Goal: Task Accomplishment & Management: Use online tool/utility

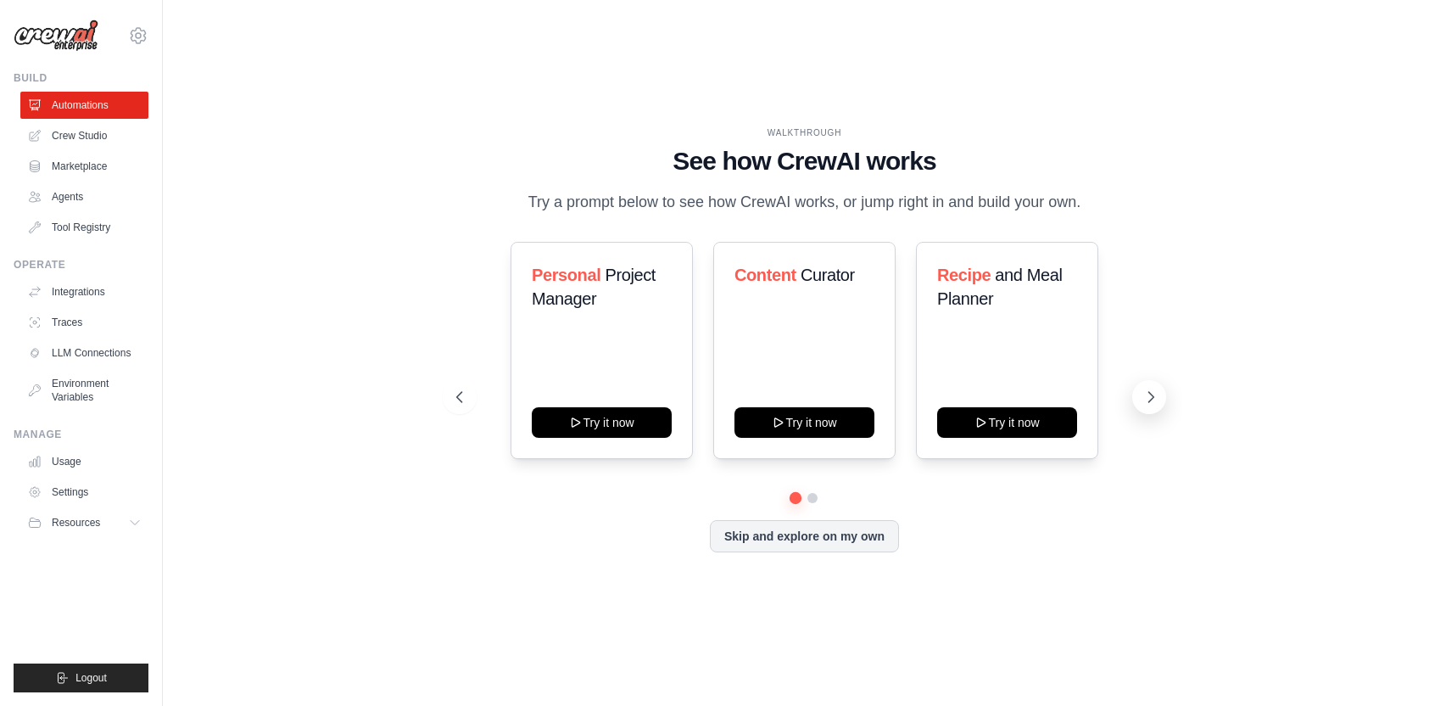
click at [1149, 402] on icon at bounding box center [1151, 397] width 5 height 10
click at [1147, 405] on icon at bounding box center [1151, 396] width 17 height 17
click at [804, 544] on button "Skip and explore on my own" at bounding box center [804, 534] width 189 height 32
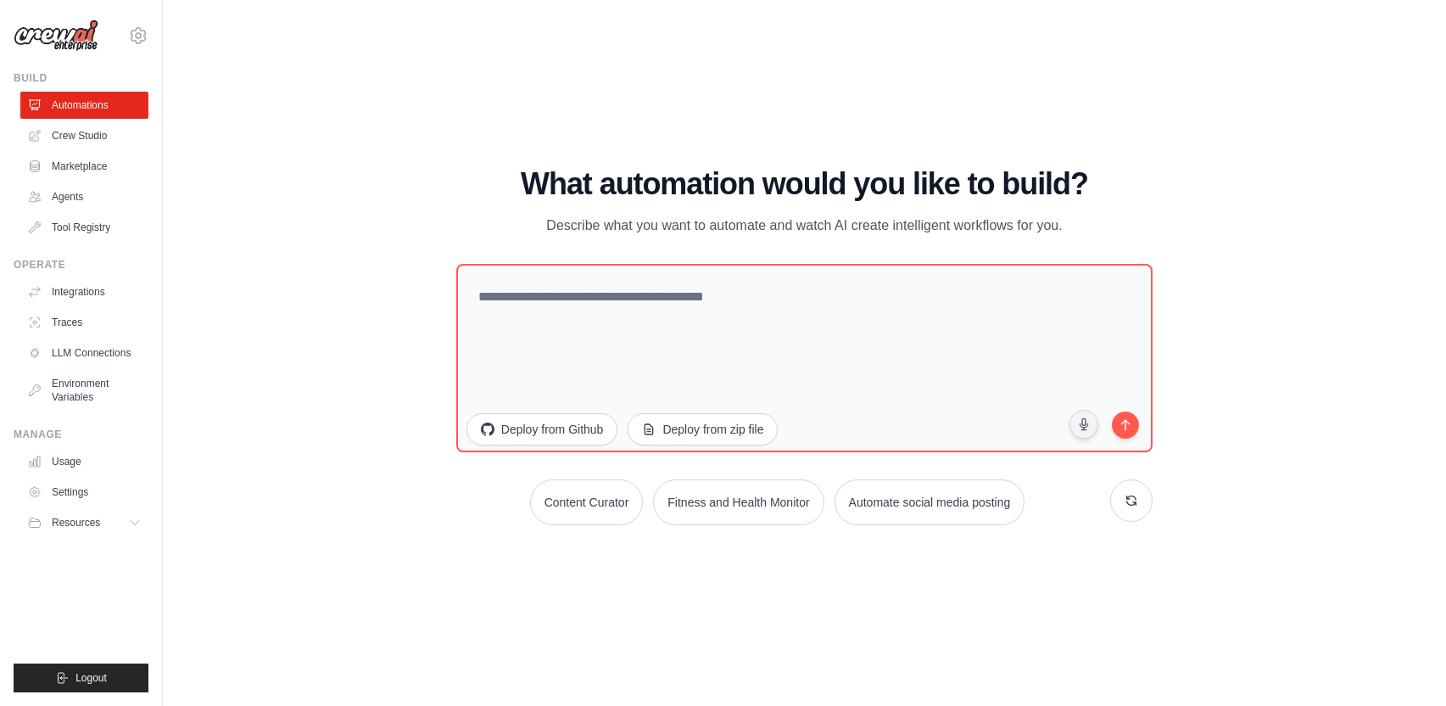
click at [682, 584] on div "WALKTHROUGH See how CrewAI works Try a prompt below to see how CrewAI works, or…" at bounding box center [804, 353] width 1229 height 672
click at [98, 193] on link "Agents" at bounding box center [86, 196] width 128 height 27
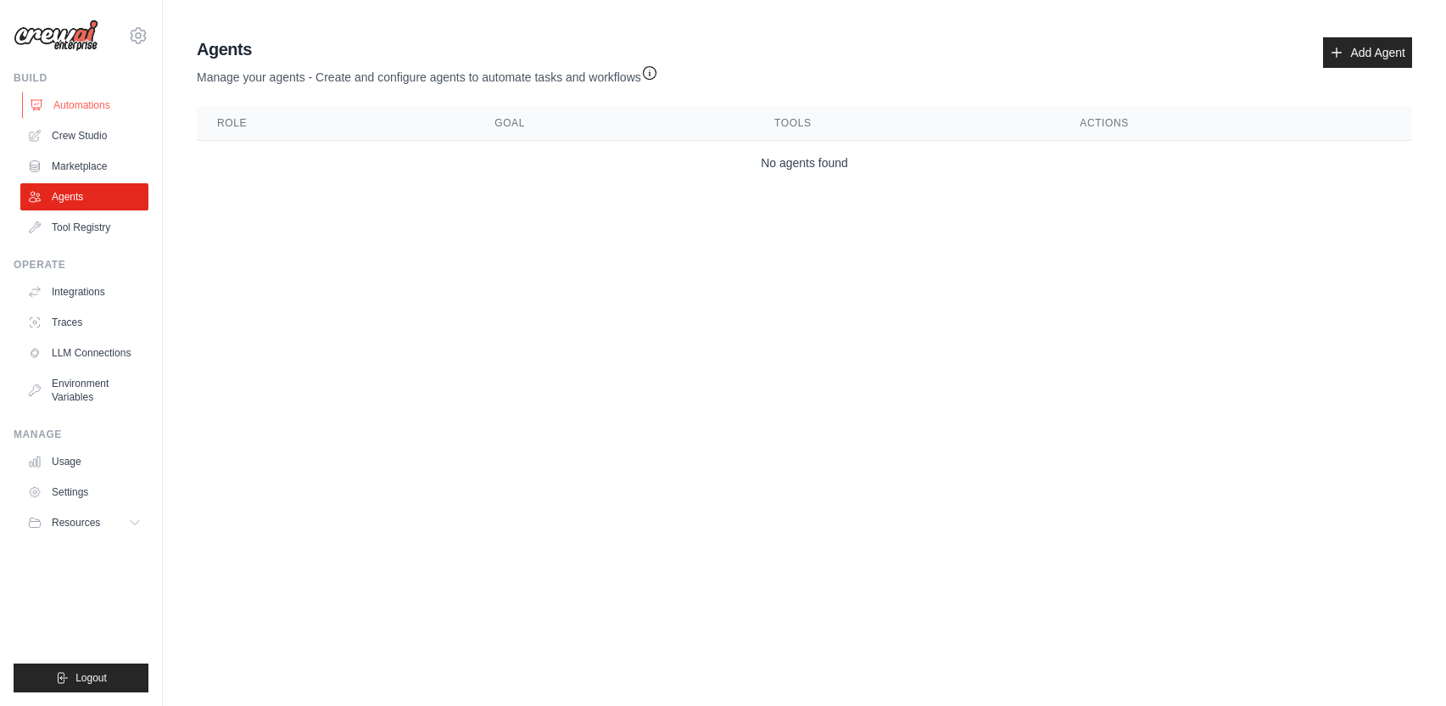
click at [84, 107] on link "Automations" at bounding box center [86, 105] width 128 height 27
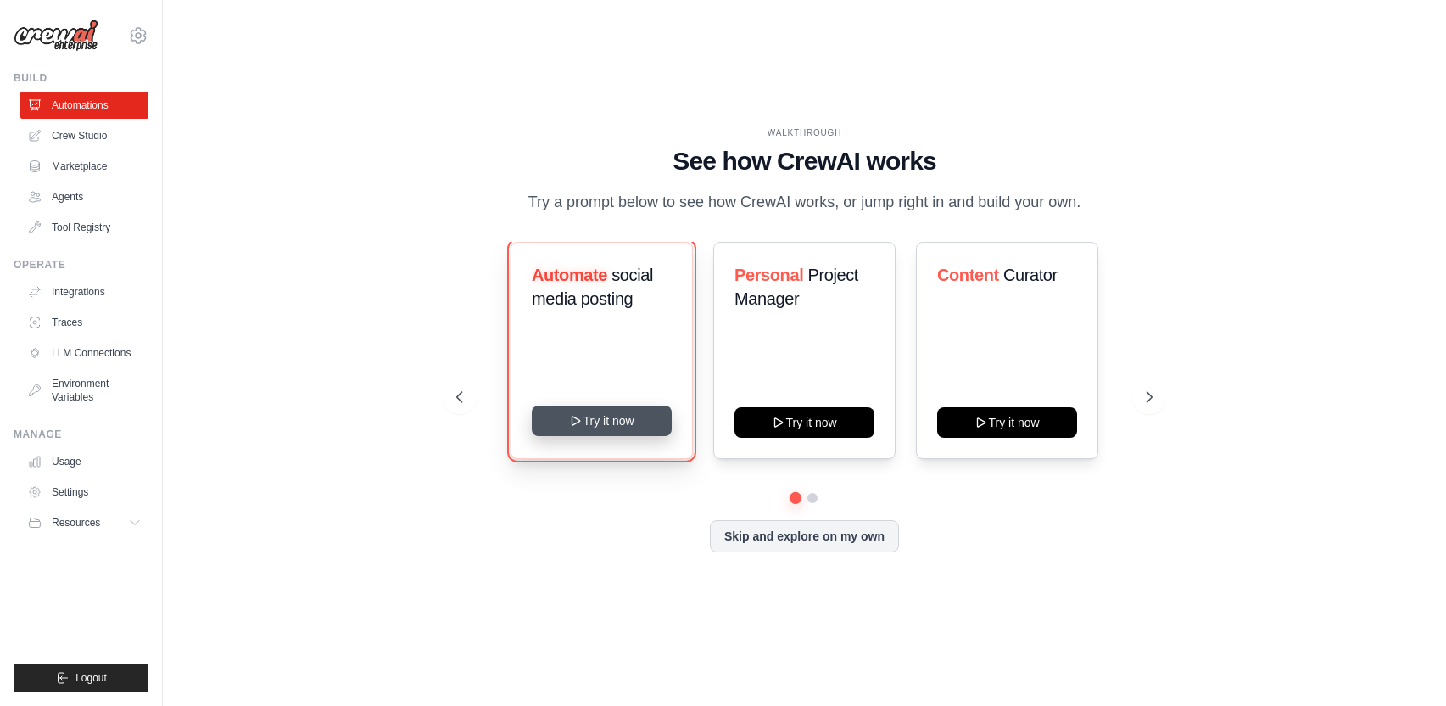
click at [602, 432] on button "Try it now" at bounding box center [602, 420] width 140 height 31
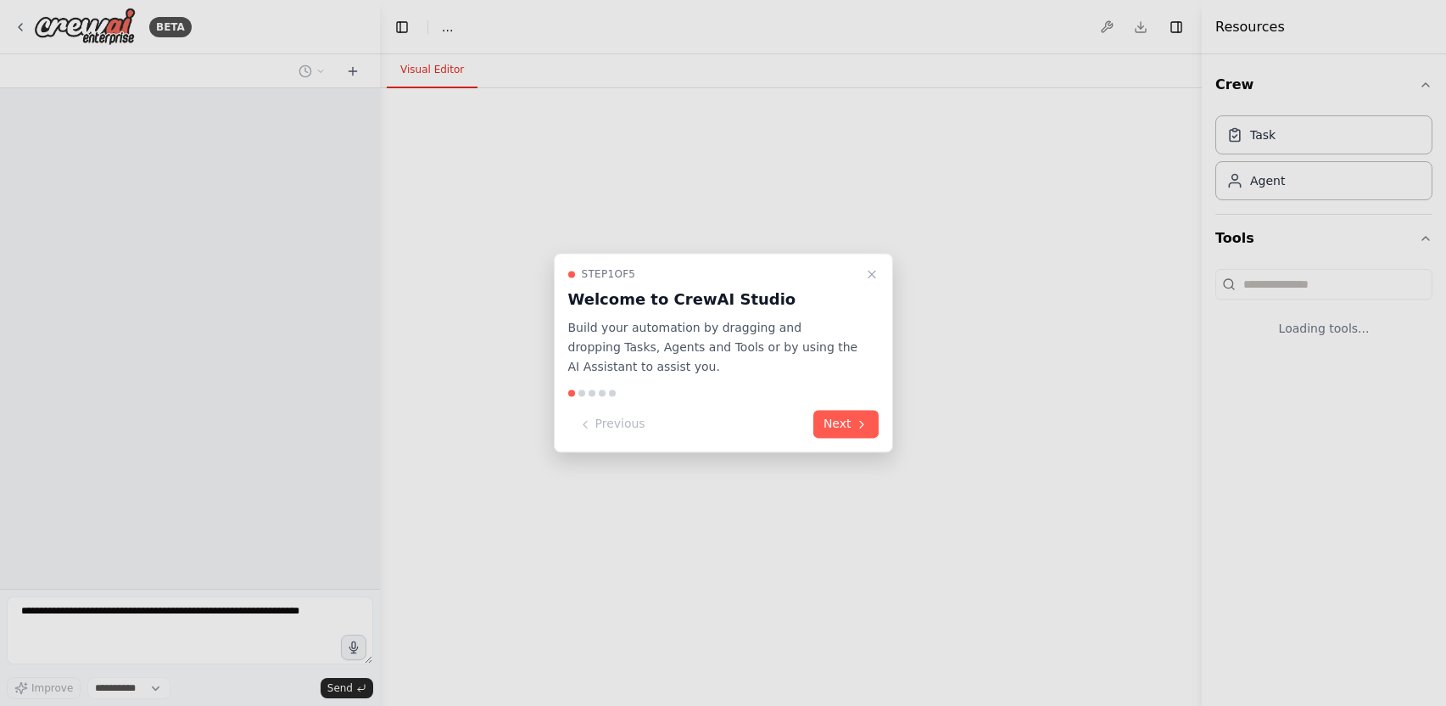
select select "****"
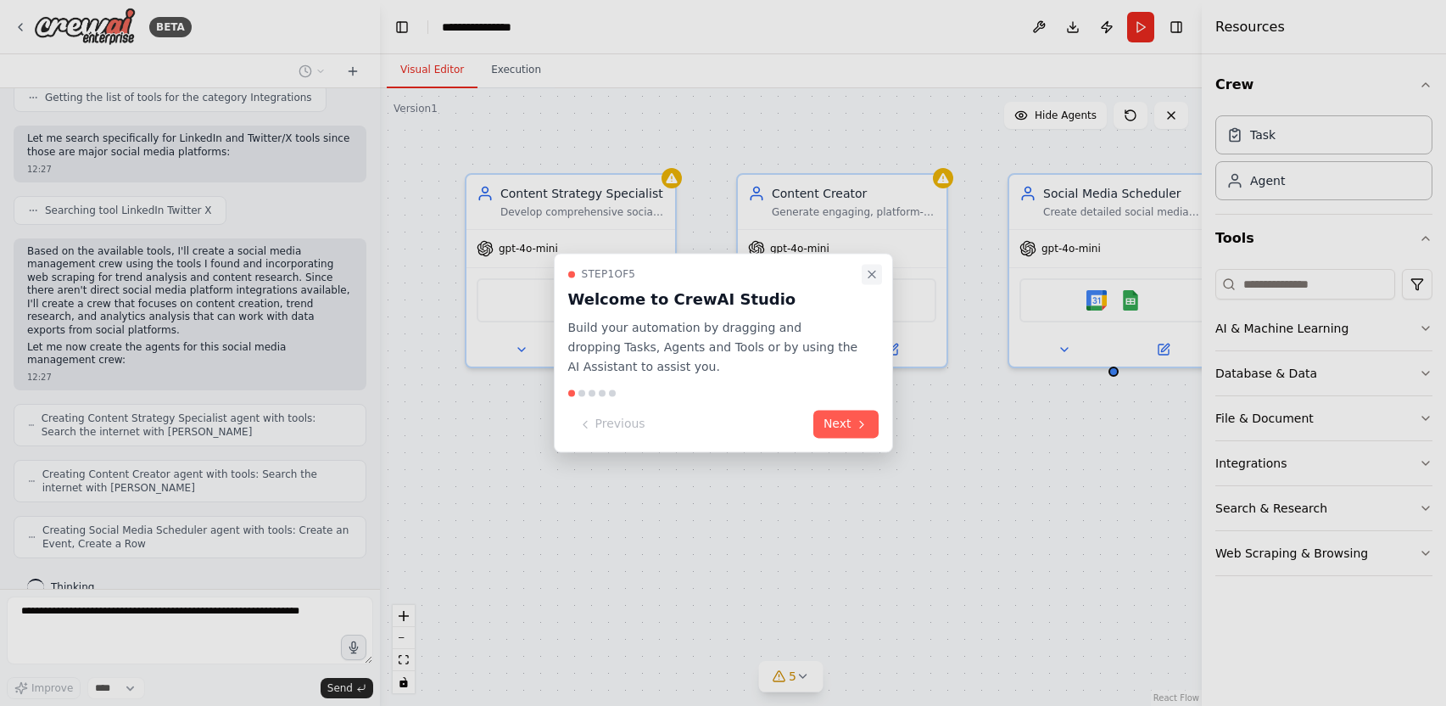
scroll to position [805, 0]
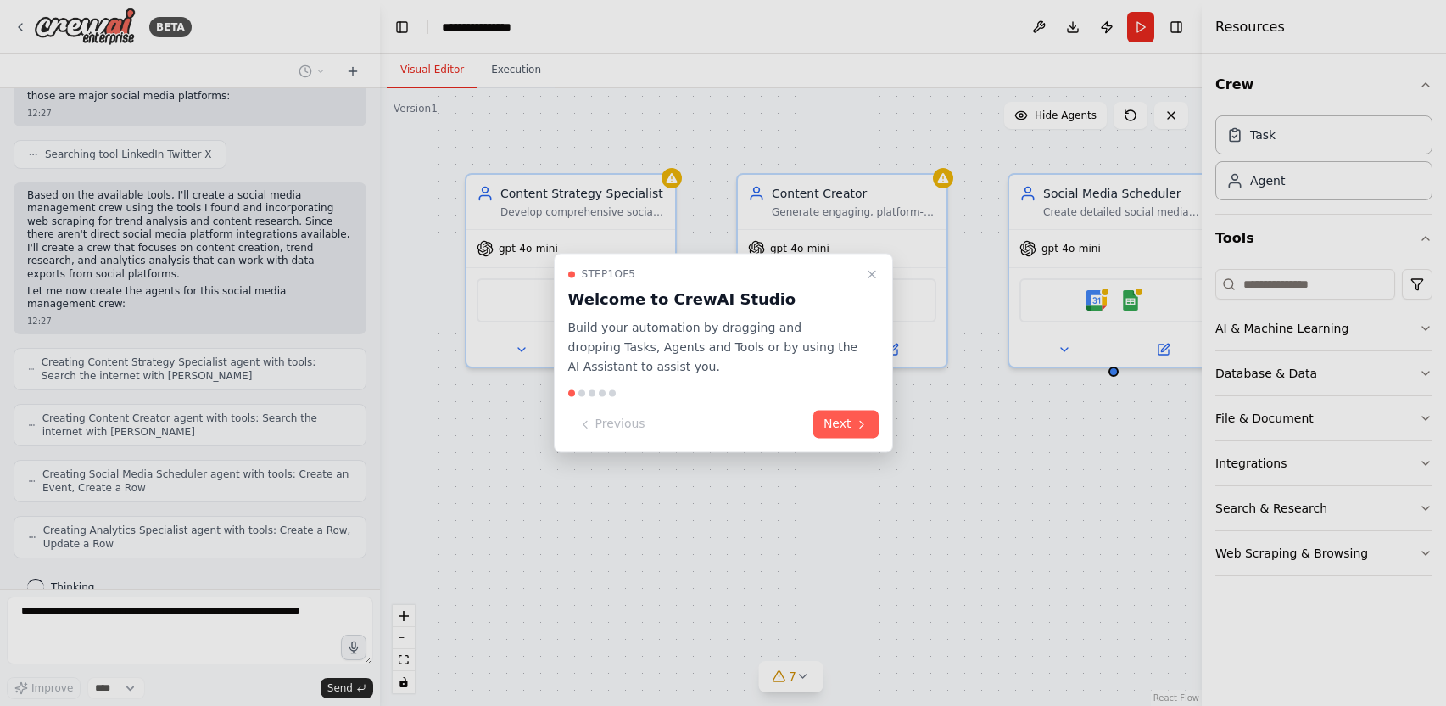
click at [1034, 101] on div at bounding box center [723, 353] width 1446 height 706
click at [786, 89] on div at bounding box center [723, 353] width 1446 height 706
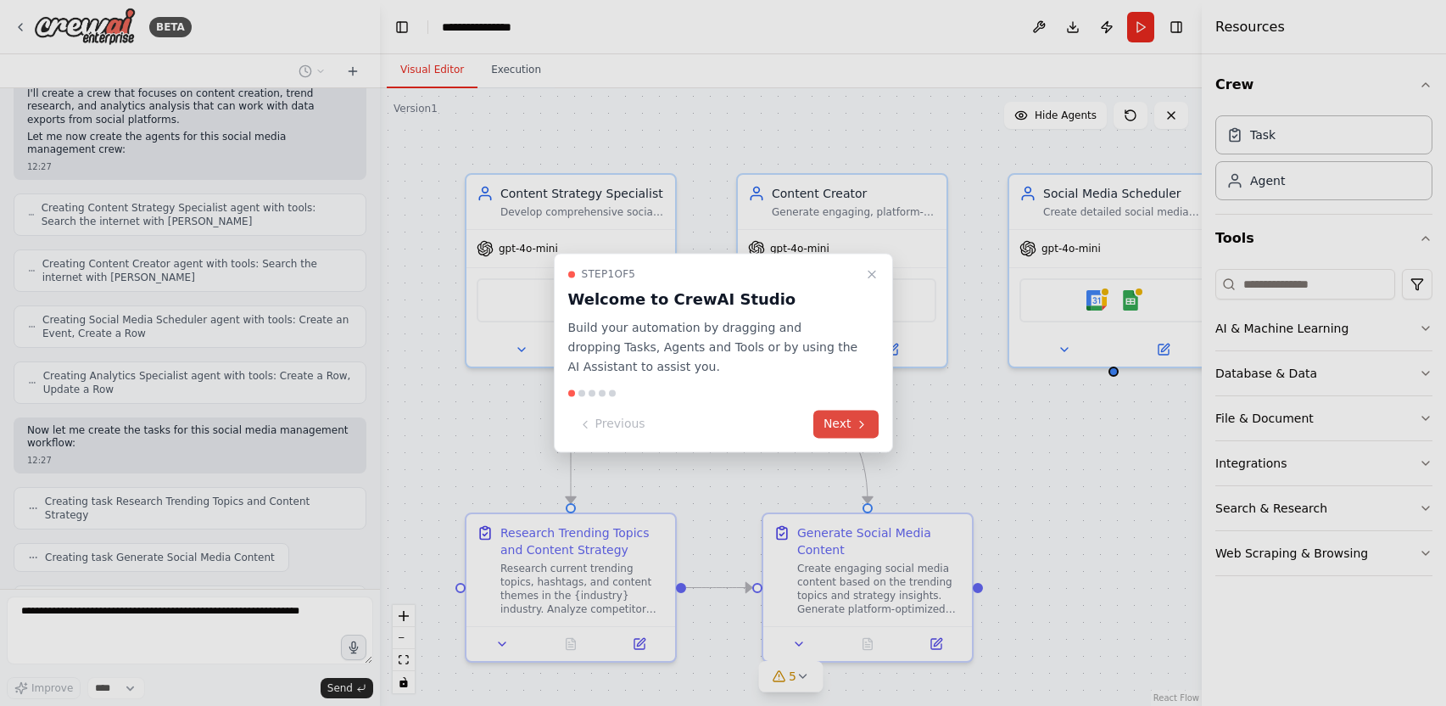
scroll to position [1002, 0]
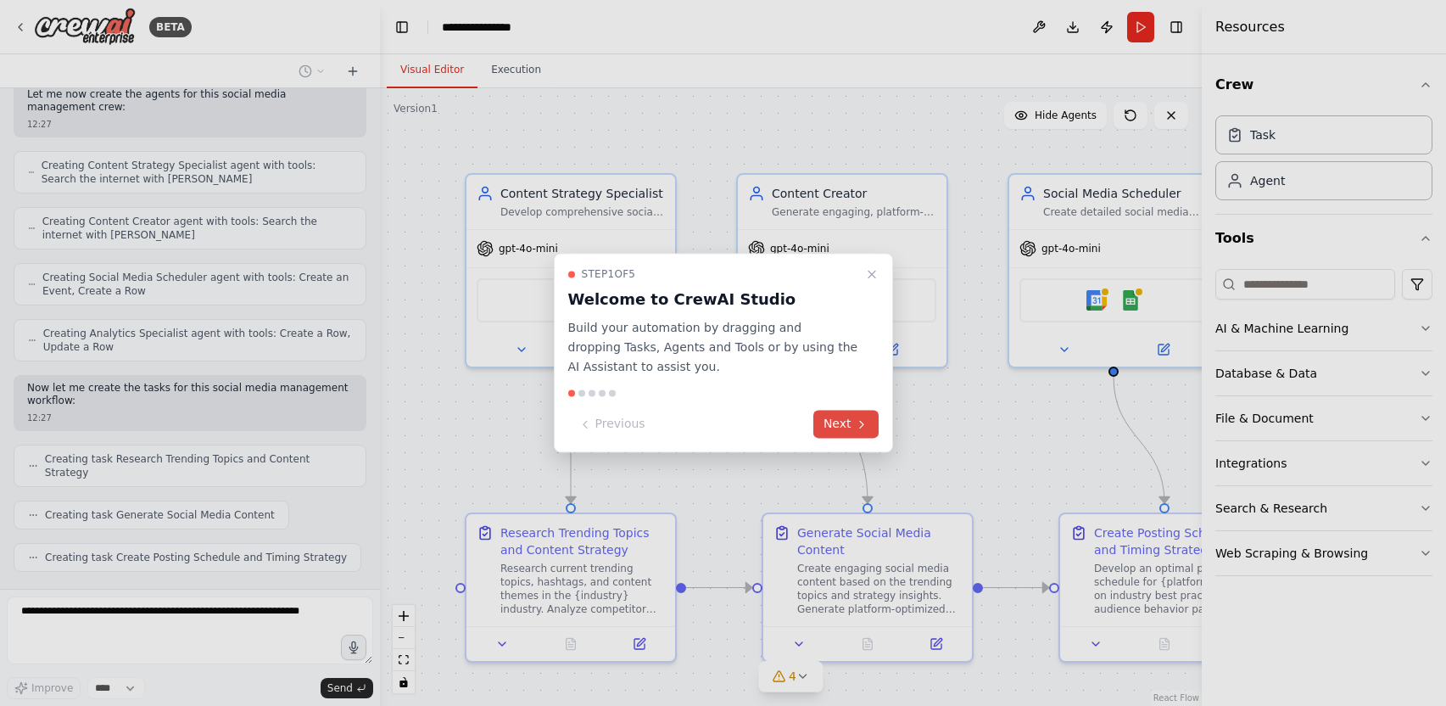
click at [860, 428] on icon at bounding box center [861, 424] width 3 height 7
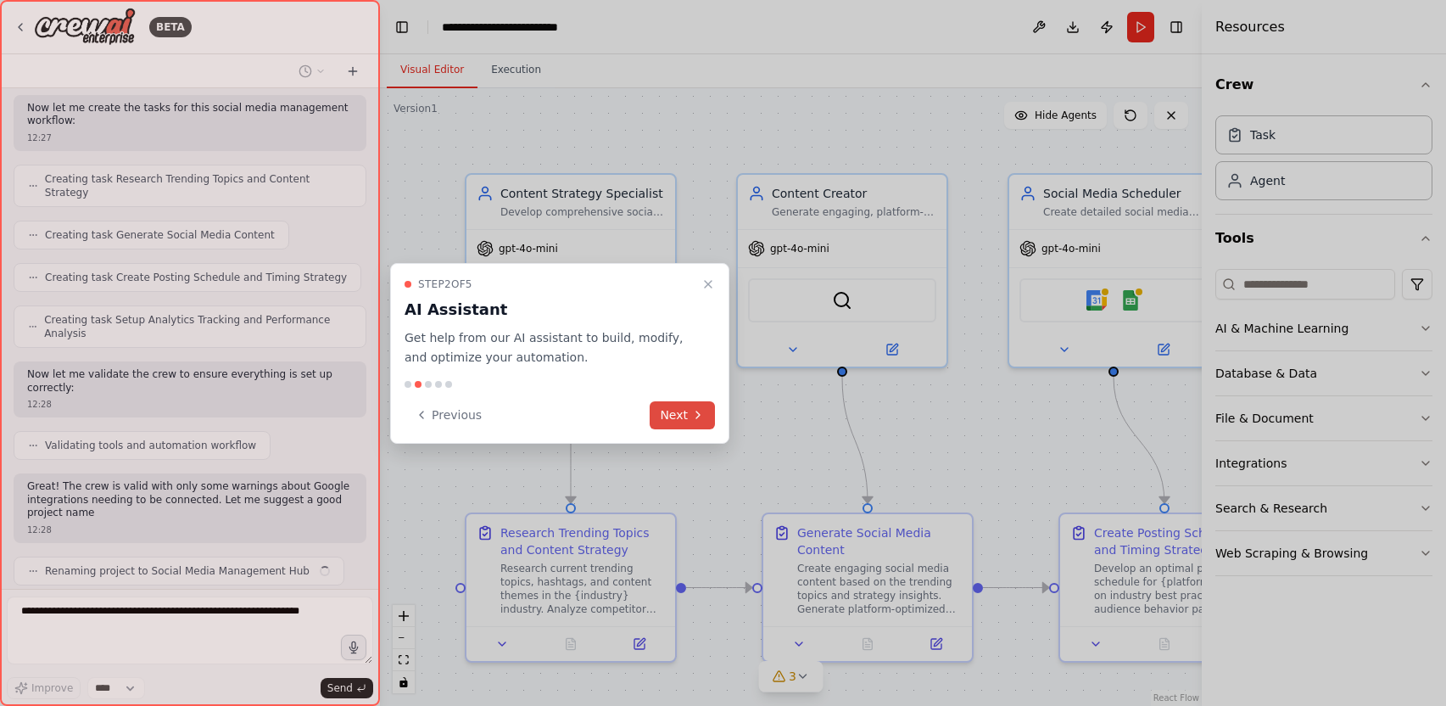
scroll to position [1295, 0]
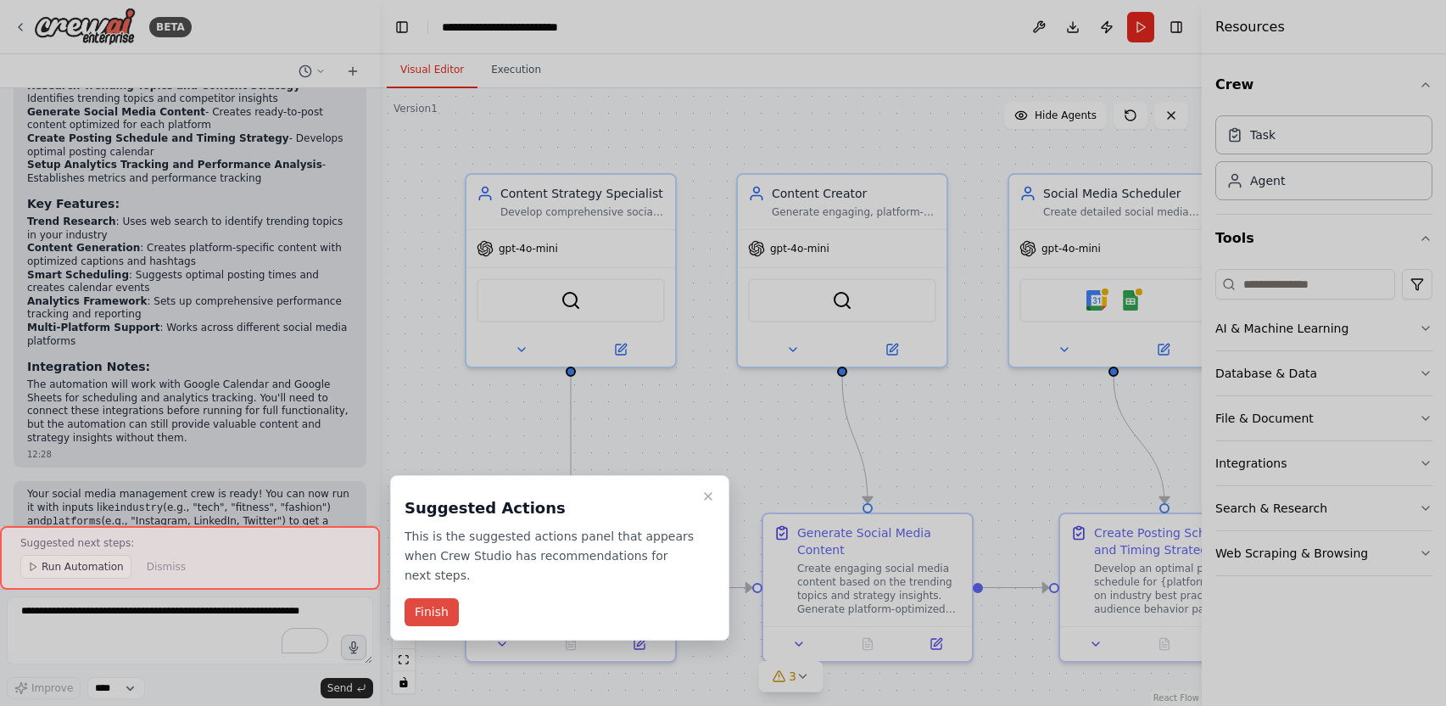
click at [438, 601] on button "Finish" at bounding box center [432, 612] width 54 height 28
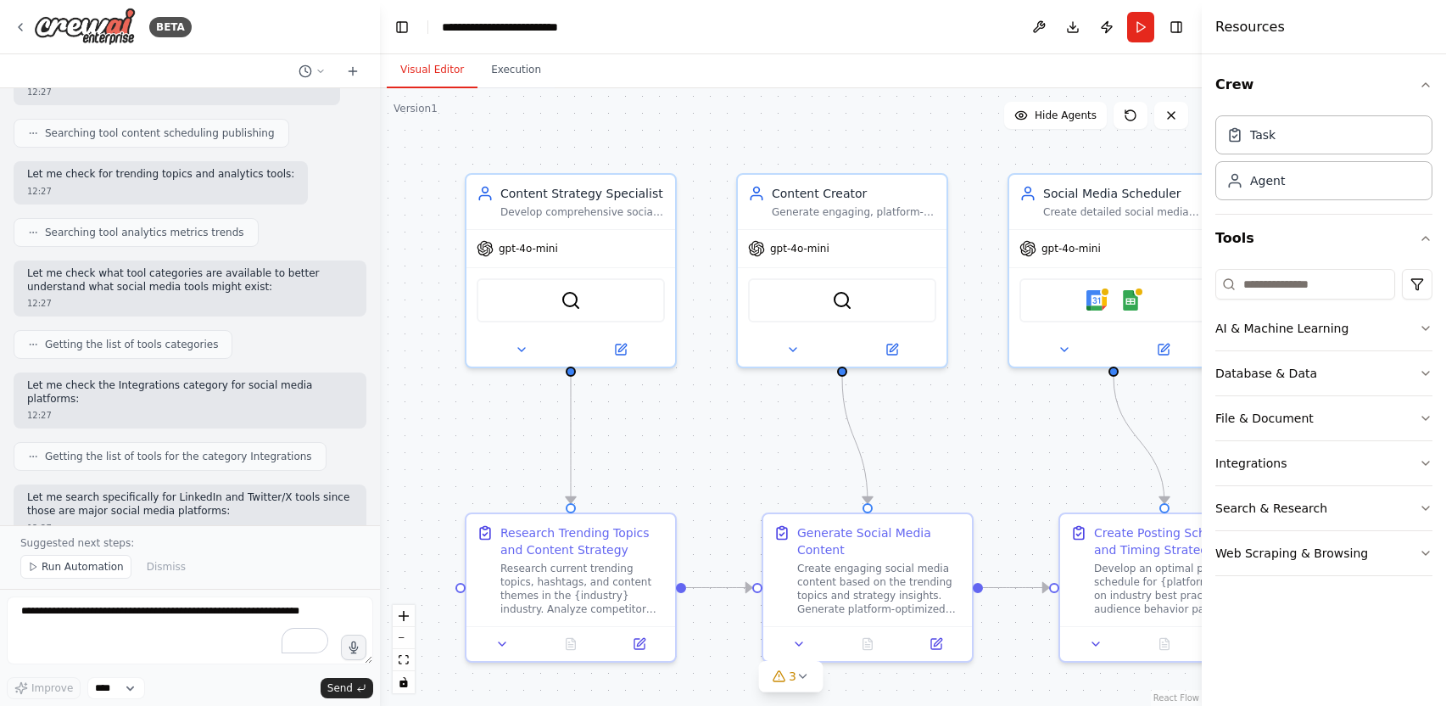
scroll to position [0, 0]
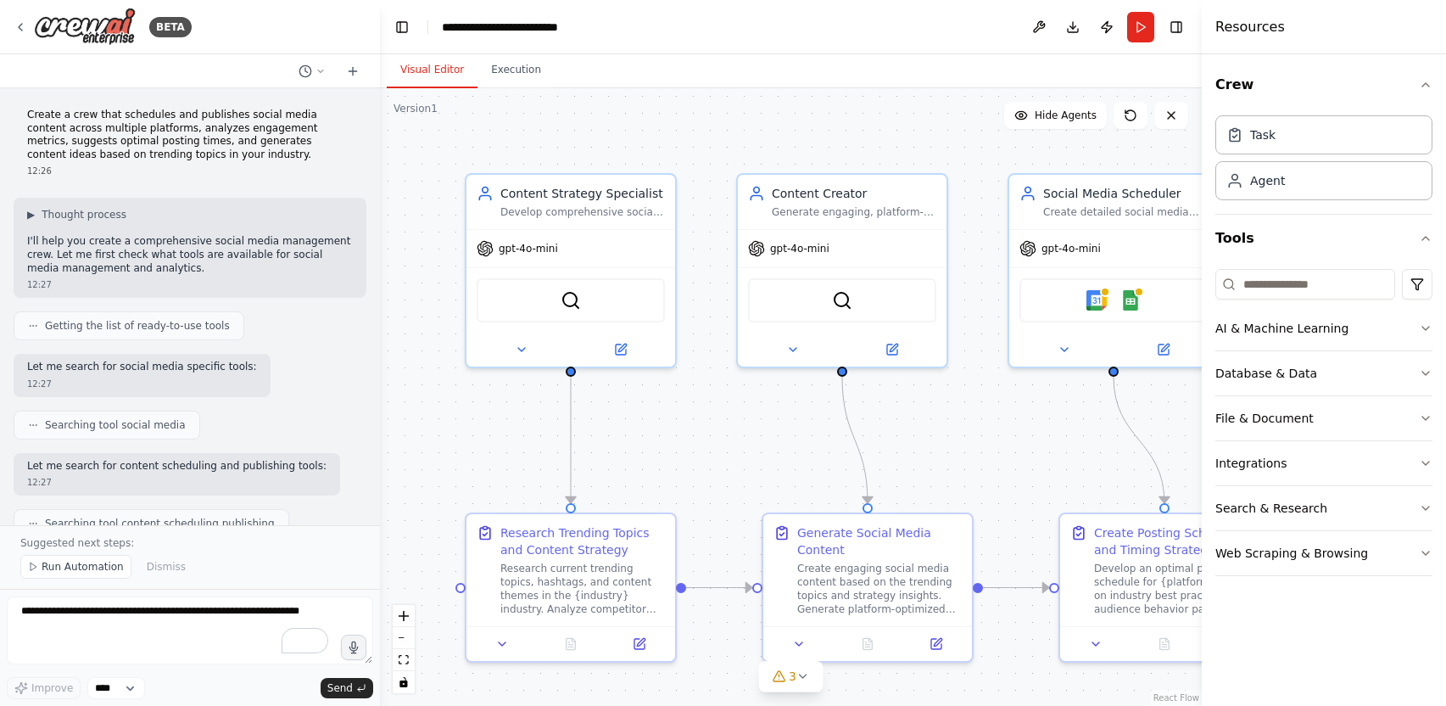
click at [313, 429] on div "Searching tool social media" at bounding box center [190, 425] width 353 height 29
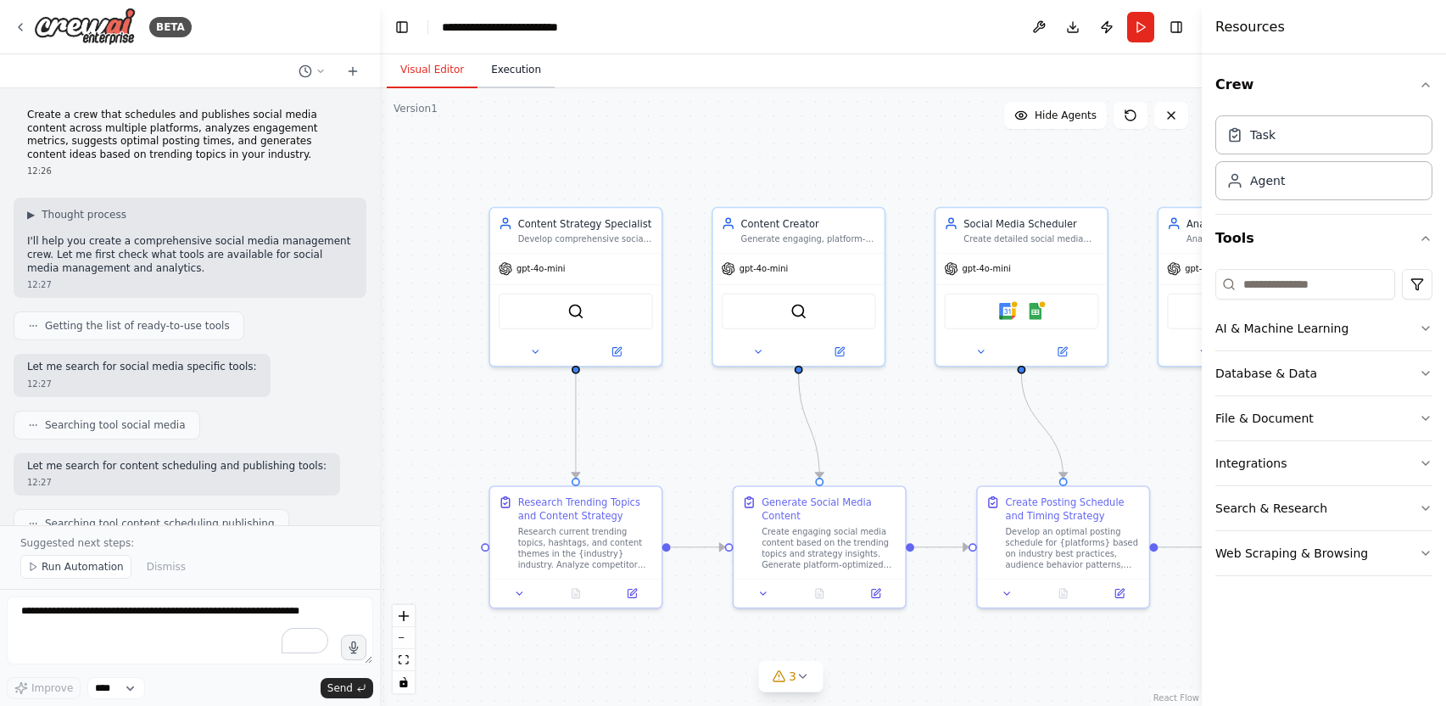
click at [511, 70] on button "Execution" at bounding box center [516, 71] width 77 height 36
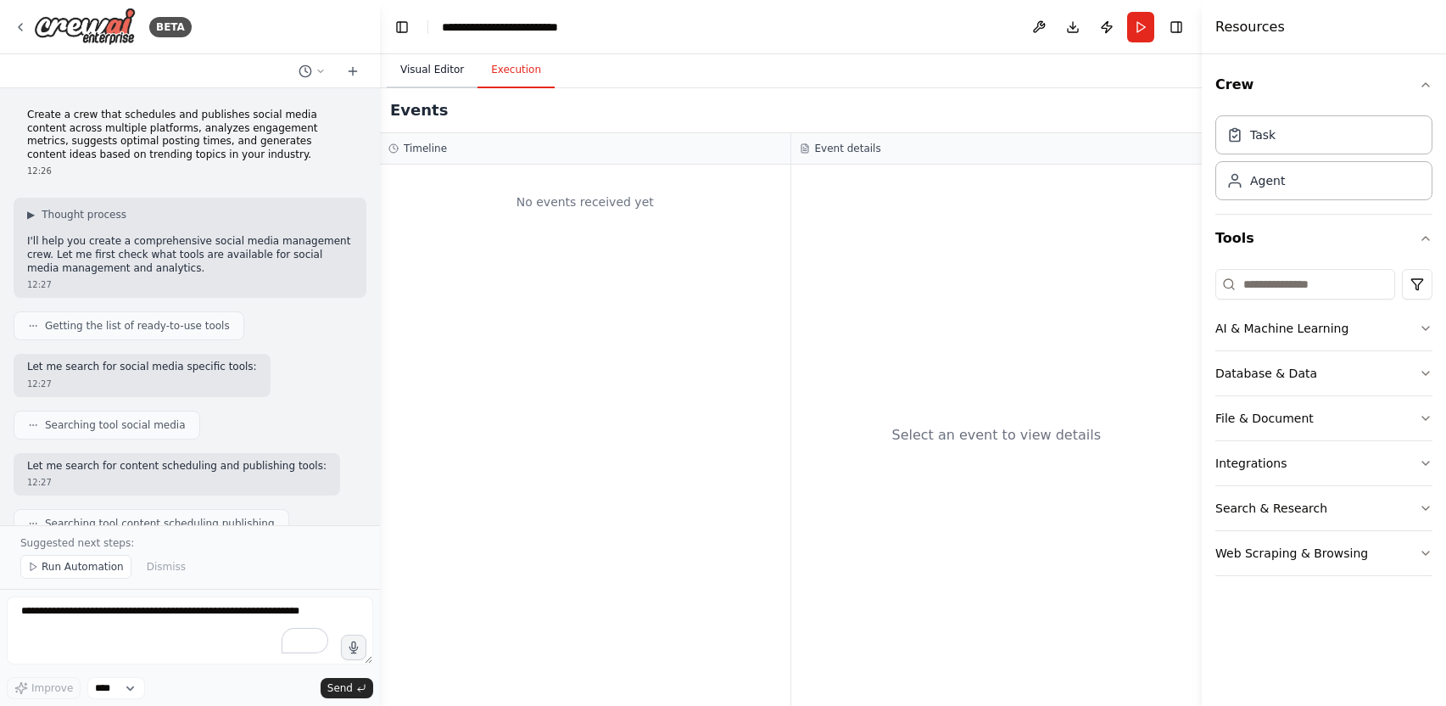
click at [453, 70] on button "Visual Editor" at bounding box center [432, 71] width 91 height 36
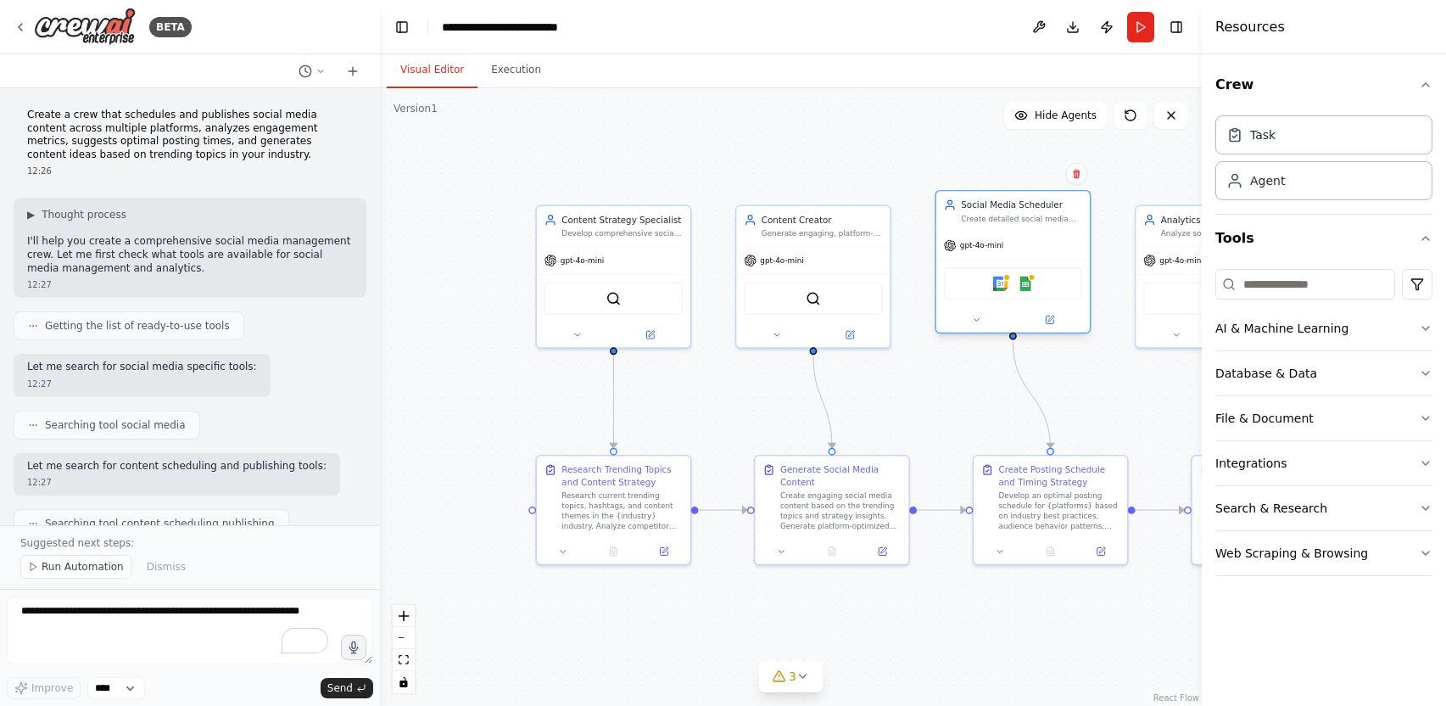
drag, startPoint x: 1048, startPoint y: 249, endPoint x: 1052, endPoint y: 238, distance: 11.5
click at [1052, 238] on div "gpt-4o-mini" at bounding box center [1013, 245] width 154 height 27
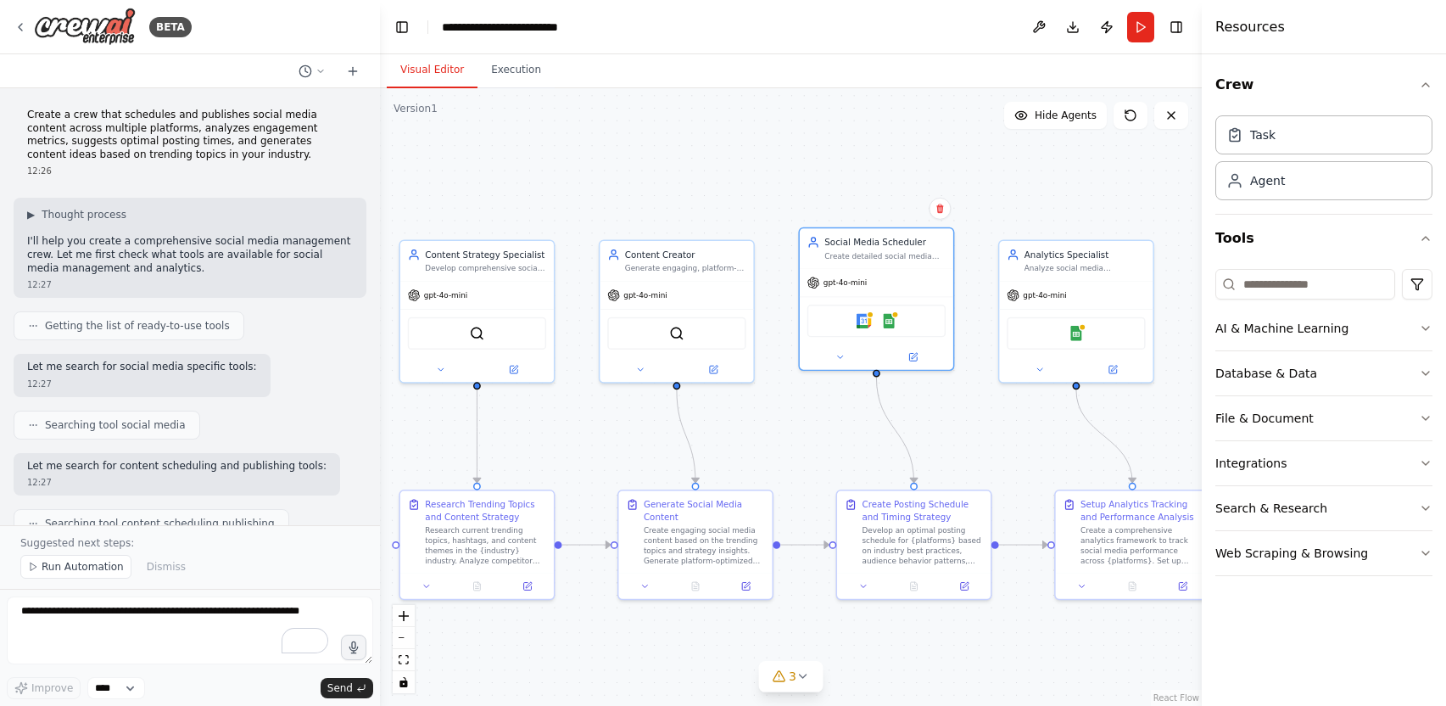
drag, startPoint x: 1115, startPoint y: 442, endPoint x: 980, endPoint y: 477, distance: 140.1
click at [980, 477] on div ".deletable-edge-delete-btn { width: 20px; height: 20px; border: 0px solid #ffff…" at bounding box center [791, 397] width 822 height 618
drag, startPoint x: 903, startPoint y: 253, endPoint x: 908, endPoint y: 271, distance: 19.1
click at [908, 271] on div "Social Media Scheduler Create detailed social media posting schedules and sugge…" at bounding box center [878, 258] width 154 height 40
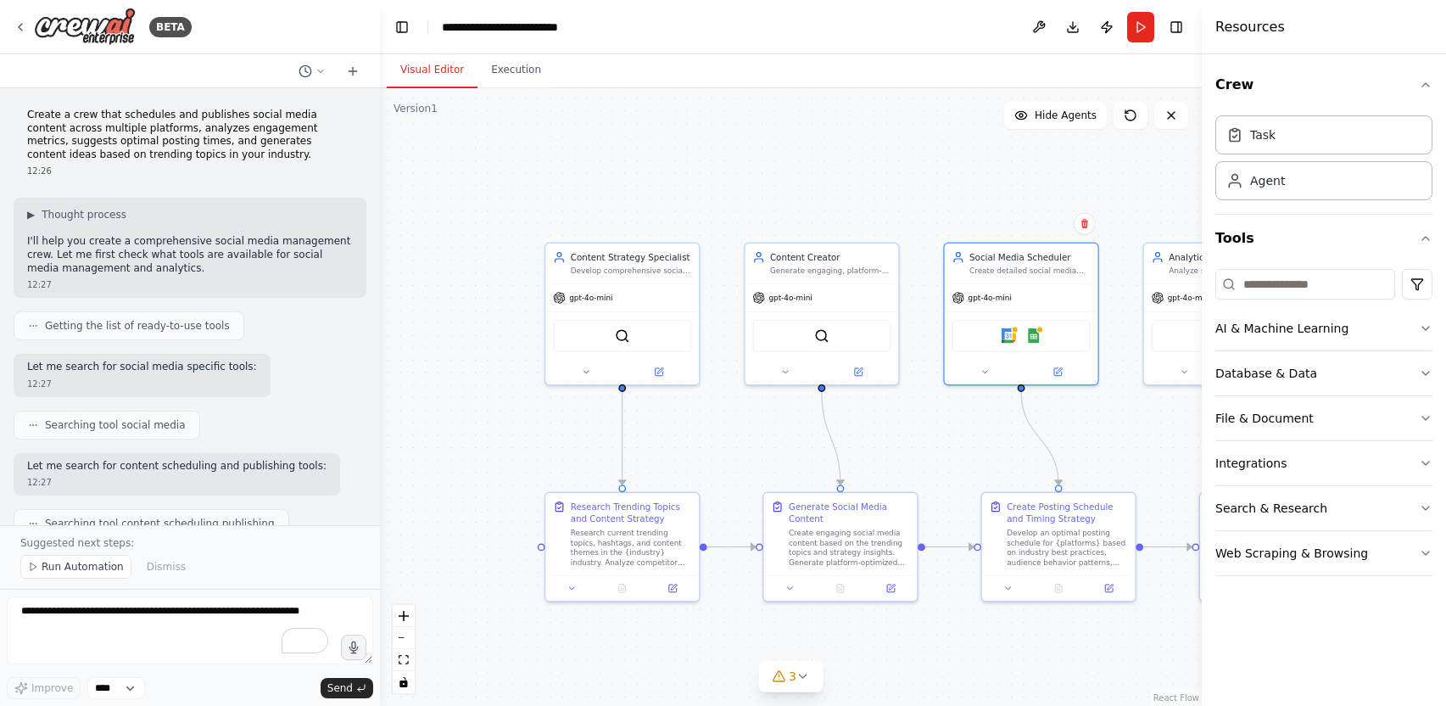
drag, startPoint x: 578, startPoint y: 164, endPoint x: 712, endPoint y: 166, distance: 134.0
click at [712, 166] on div ".deletable-edge-delete-btn { width: 20px; height: 20px; border: 0px solid #ffff…" at bounding box center [791, 397] width 822 height 618
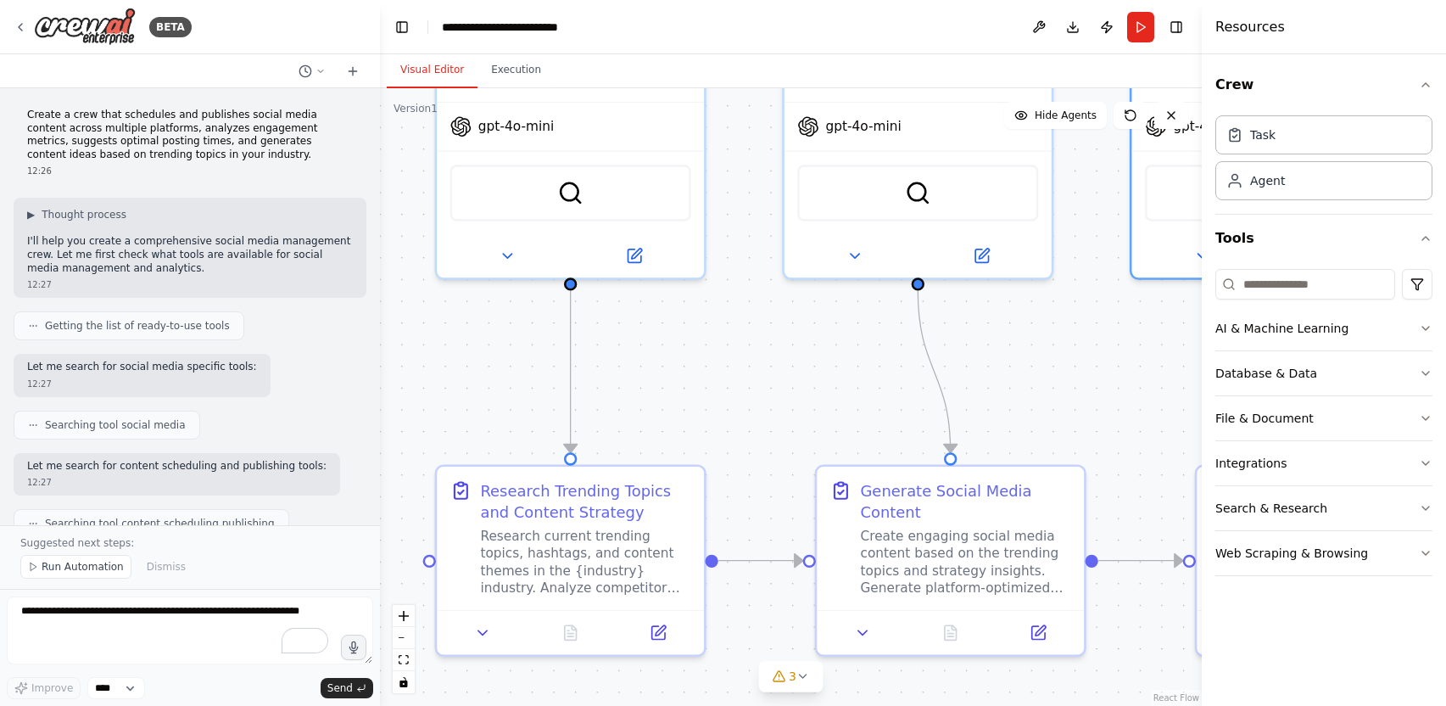
drag, startPoint x: 747, startPoint y: 483, endPoint x: 746, endPoint y: 442, distance: 41.6
click at [746, 442] on div ".deletable-edge-delete-btn { width: 20px; height: 20px; border: 0px solid #ffff…" at bounding box center [791, 397] width 822 height 618
click at [641, 539] on div "Research current trending topics, hashtags, and content themes in the {industry…" at bounding box center [586, 557] width 210 height 69
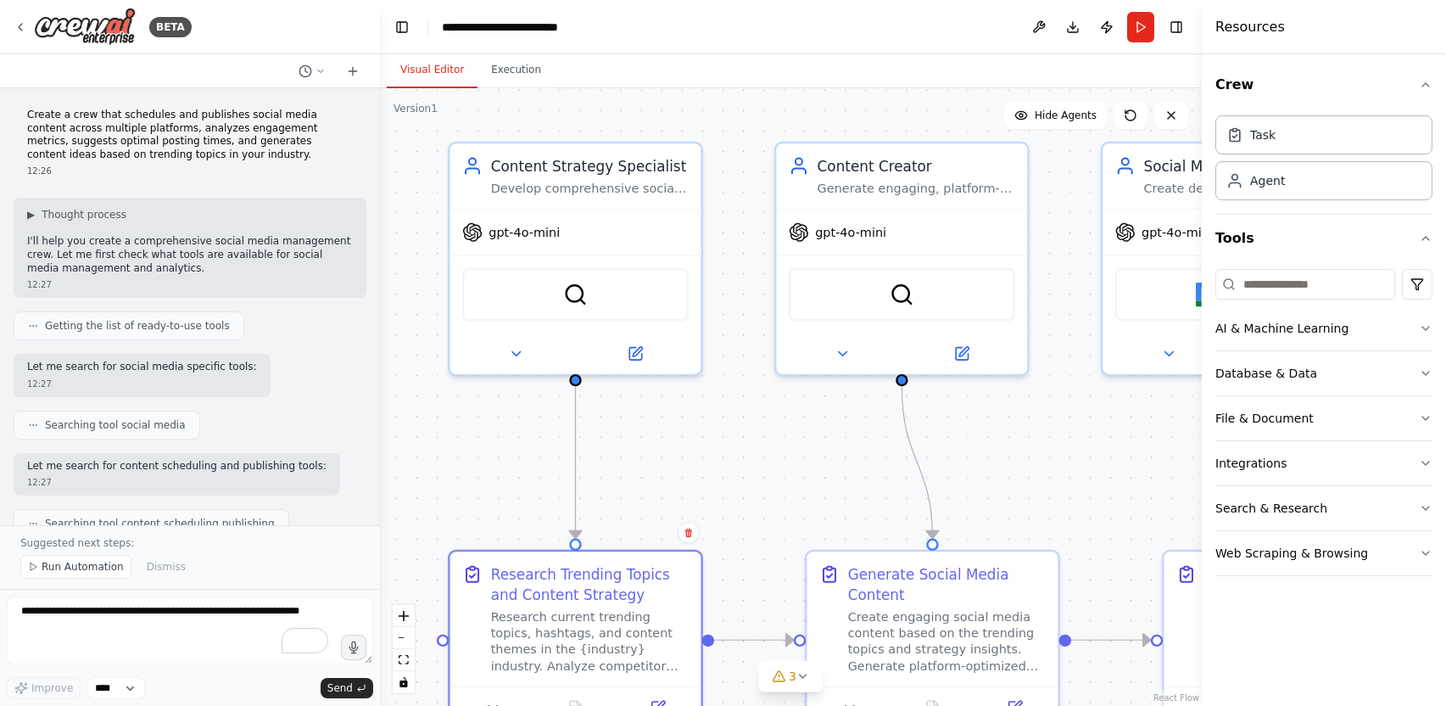
drag, startPoint x: 753, startPoint y: 436, endPoint x: 754, endPoint y: 517, distance: 80.6
click at [754, 517] on div ".deletable-edge-delete-btn { width: 20px; height: 20px; border: 0px solid #ffff…" at bounding box center [791, 397] width 822 height 618
click at [1109, 28] on button "Publish" at bounding box center [1106, 27] width 27 height 31
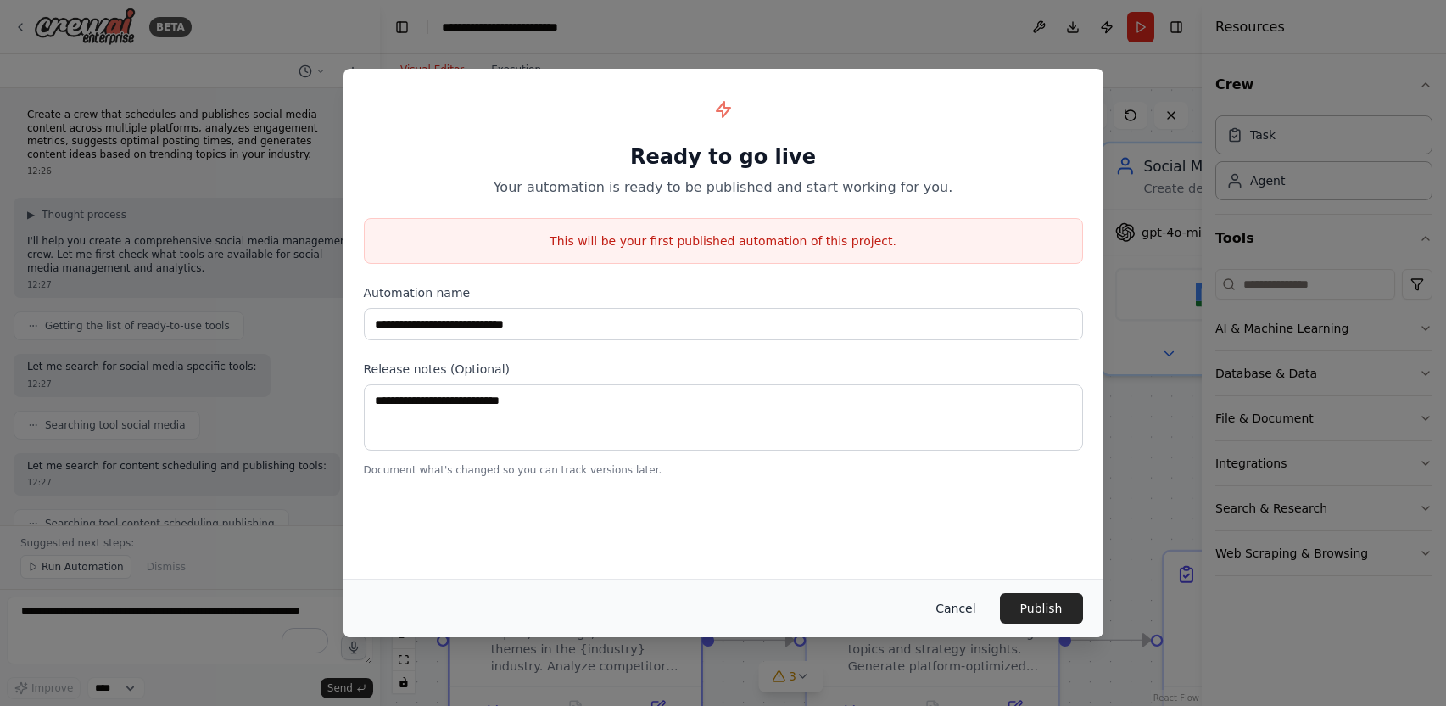
click at [955, 612] on button "Cancel" at bounding box center [955, 608] width 67 height 31
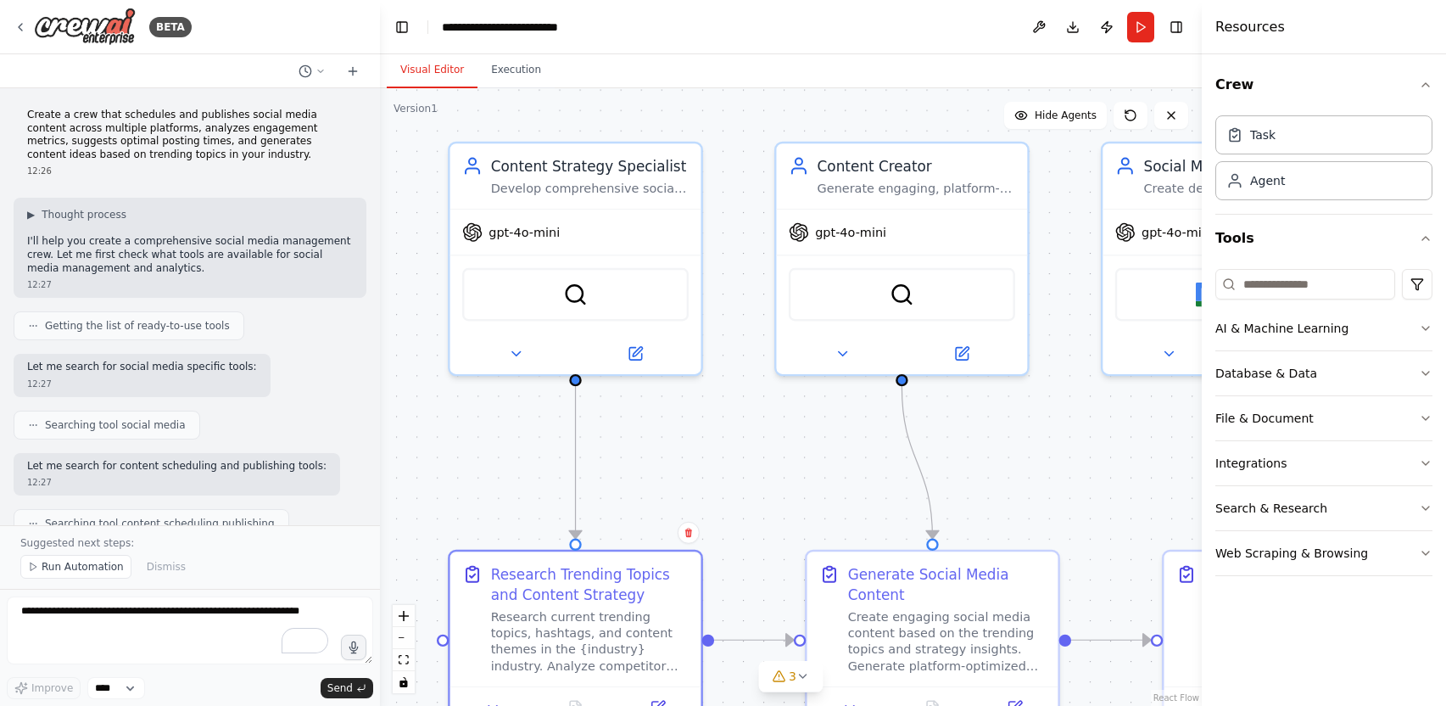
click at [1051, 428] on div ".deletable-edge-delete-btn { width: 20px; height: 20px; border: 0px solid #ffff…" at bounding box center [791, 397] width 822 height 618
click at [1269, 332] on button "AI & Machine Learning" at bounding box center [1324, 328] width 217 height 44
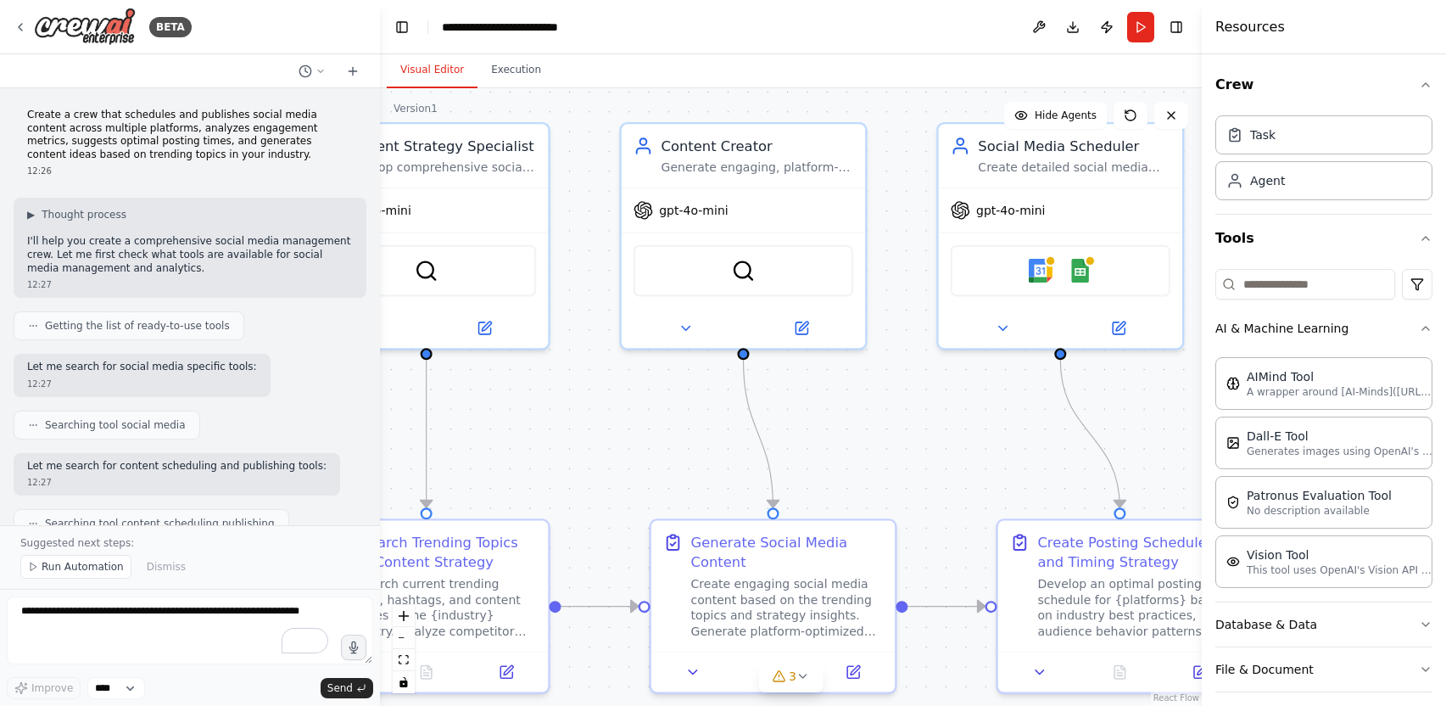
drag, startPoint x: 1151, startPoint y: 454, endPoint x: 986, endPoint y: 426, distance: 167.8
click at [986, 426] on div ".deletable-edge-delete-btn { width: 20px; height: 20px; border: 0px solid #ffff…" at bounding box center [791, 397] width 822 height 618
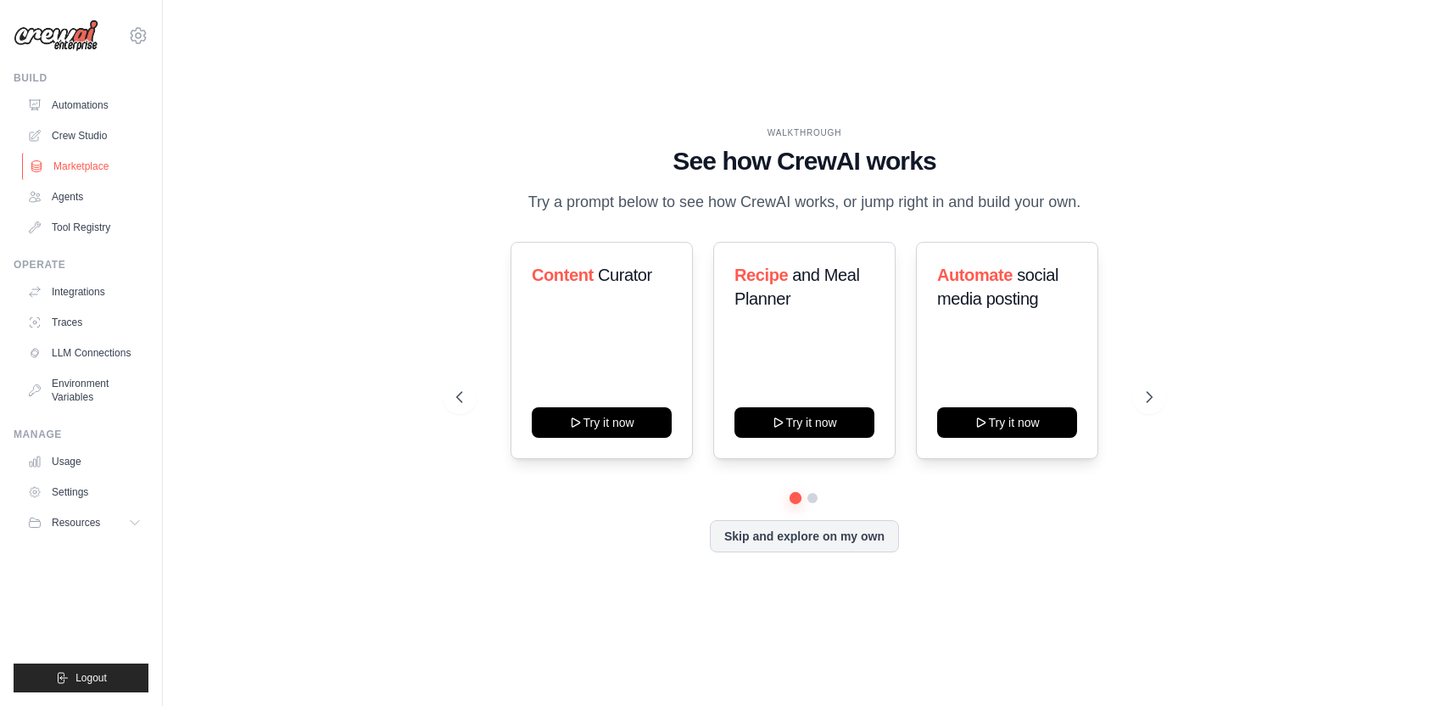
click at [84, 169] on link "Marketplace" at bounding box center [86, 166] width 128 height 27
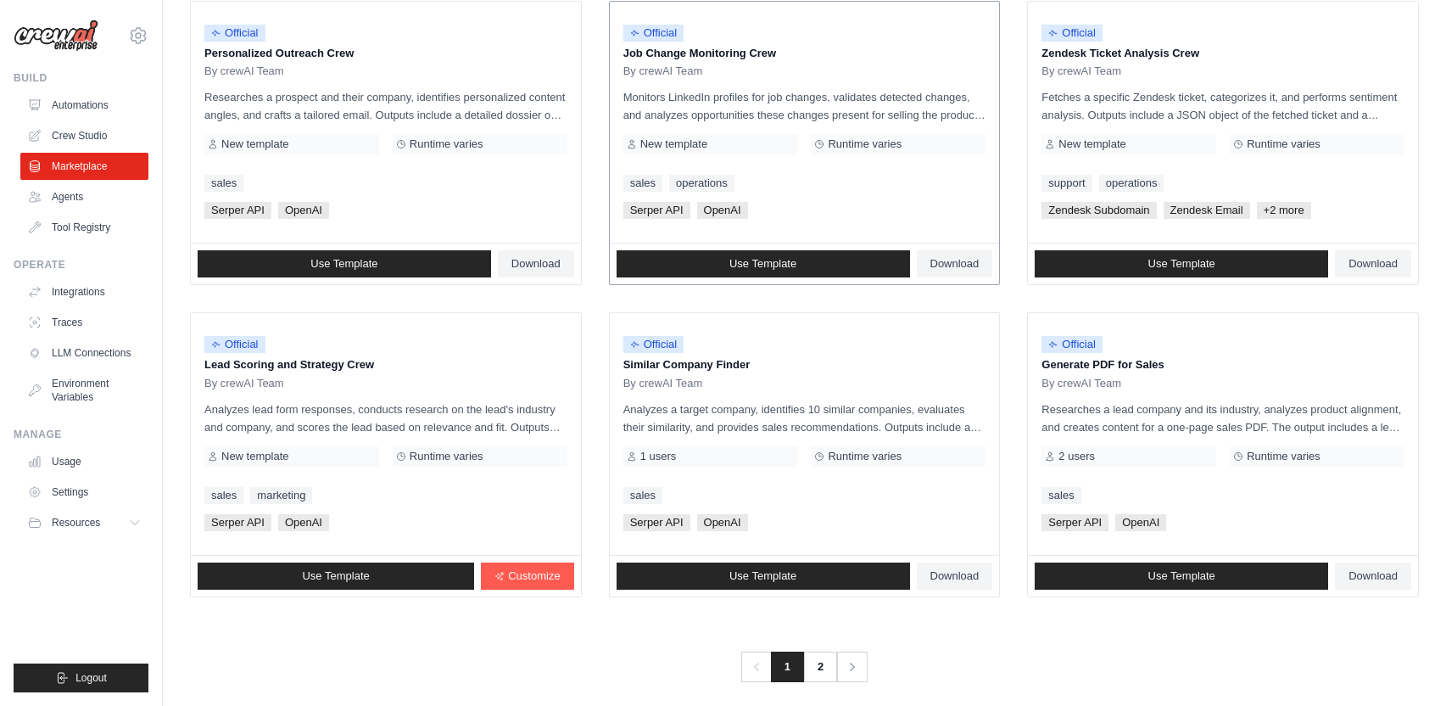
scroll to position [866, 0]
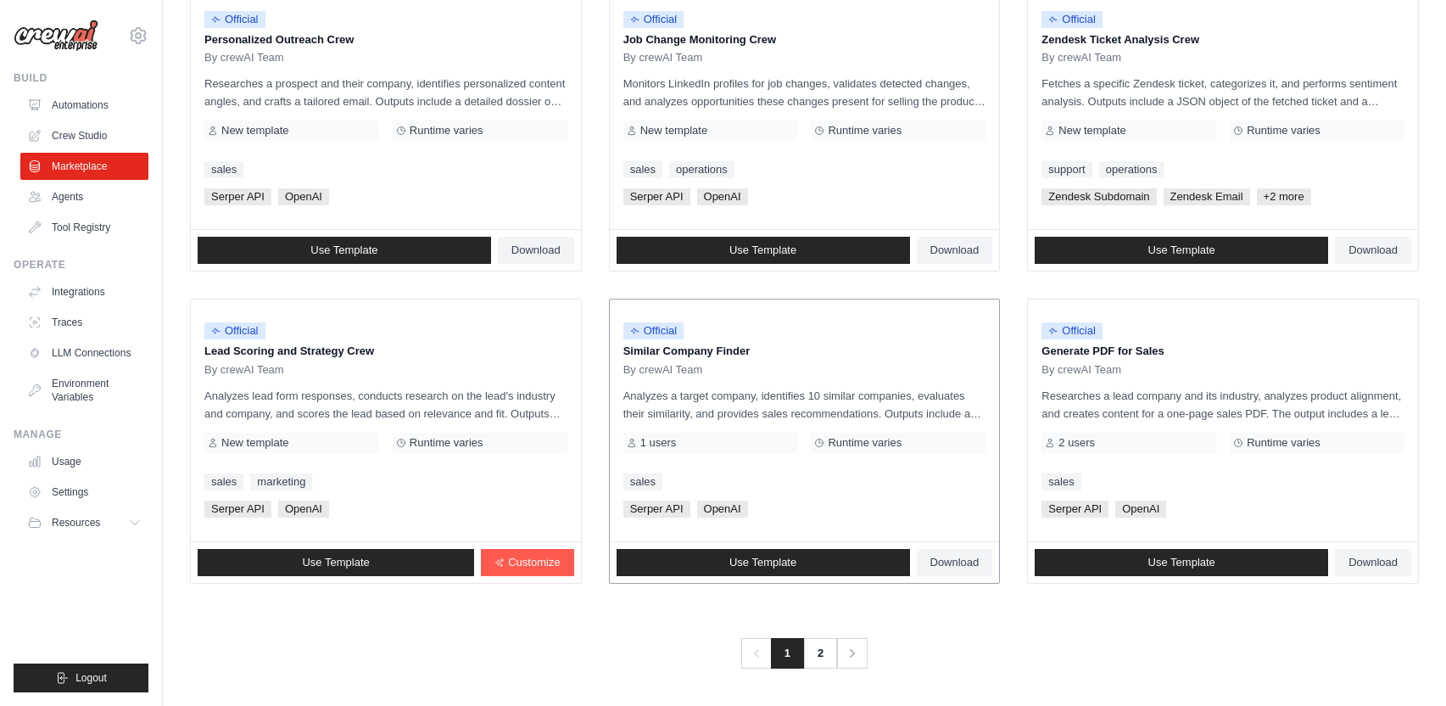
click at [969, 501] on div "Serper API OpenAI" at bounding box center [804, 508] width 363 height 17
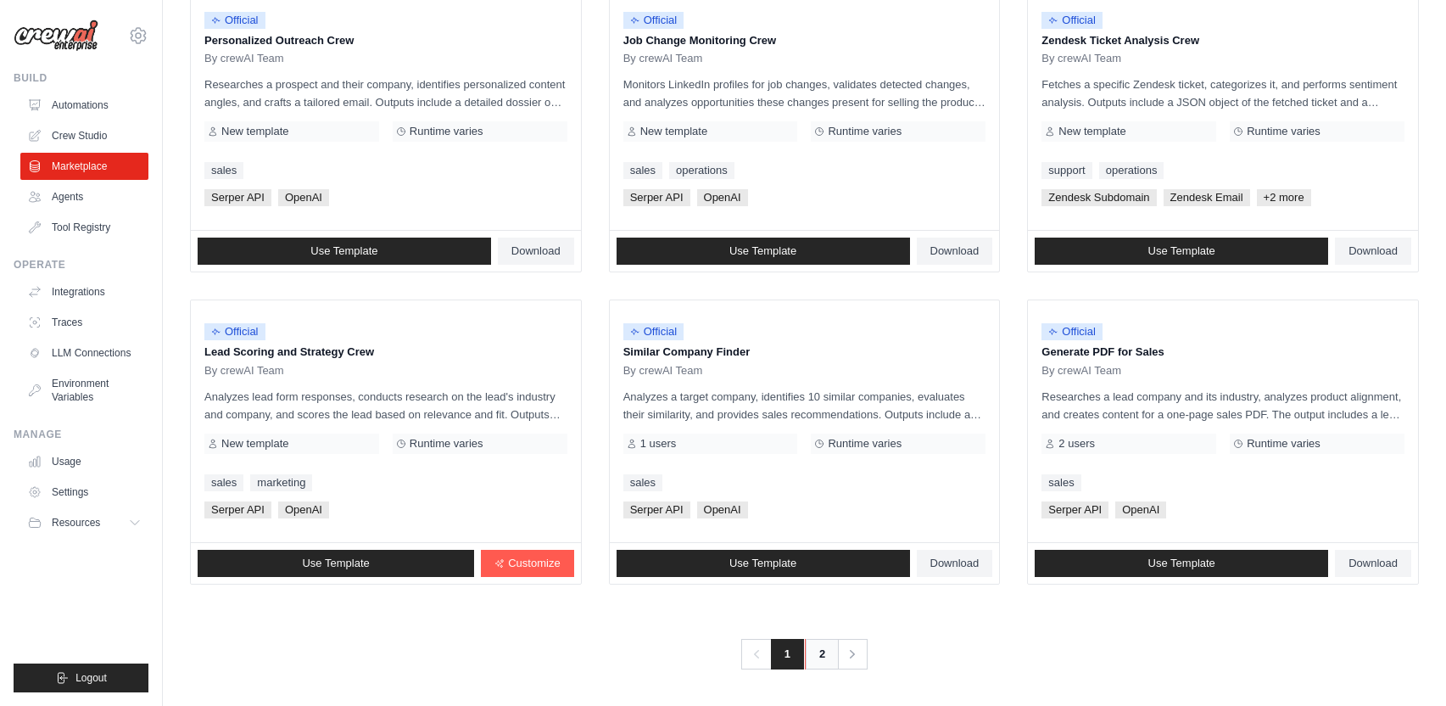
click at [817, 655] on link "2" at bounding box center [822, 654] width 34 height 31
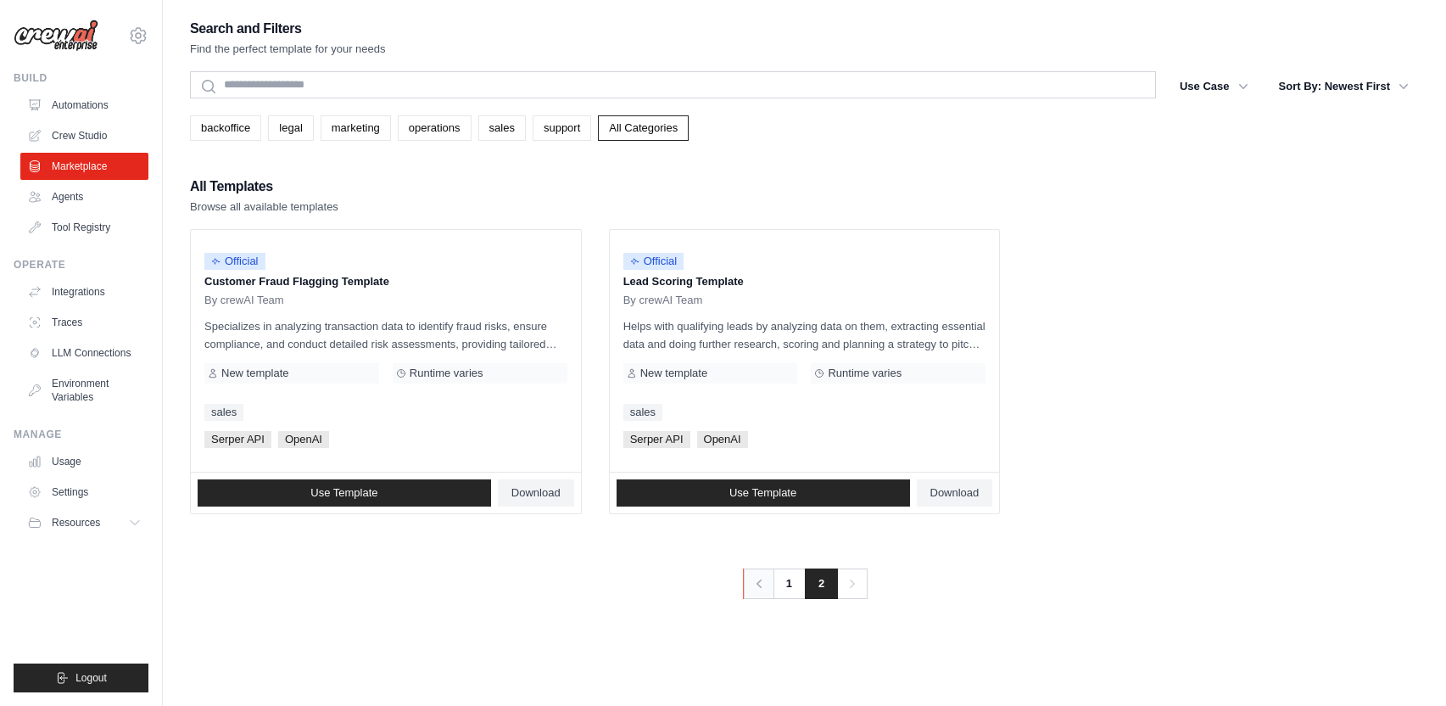
click at [755, 572] on link "Previous" at bounding box center [758, 583] width 31 height 31
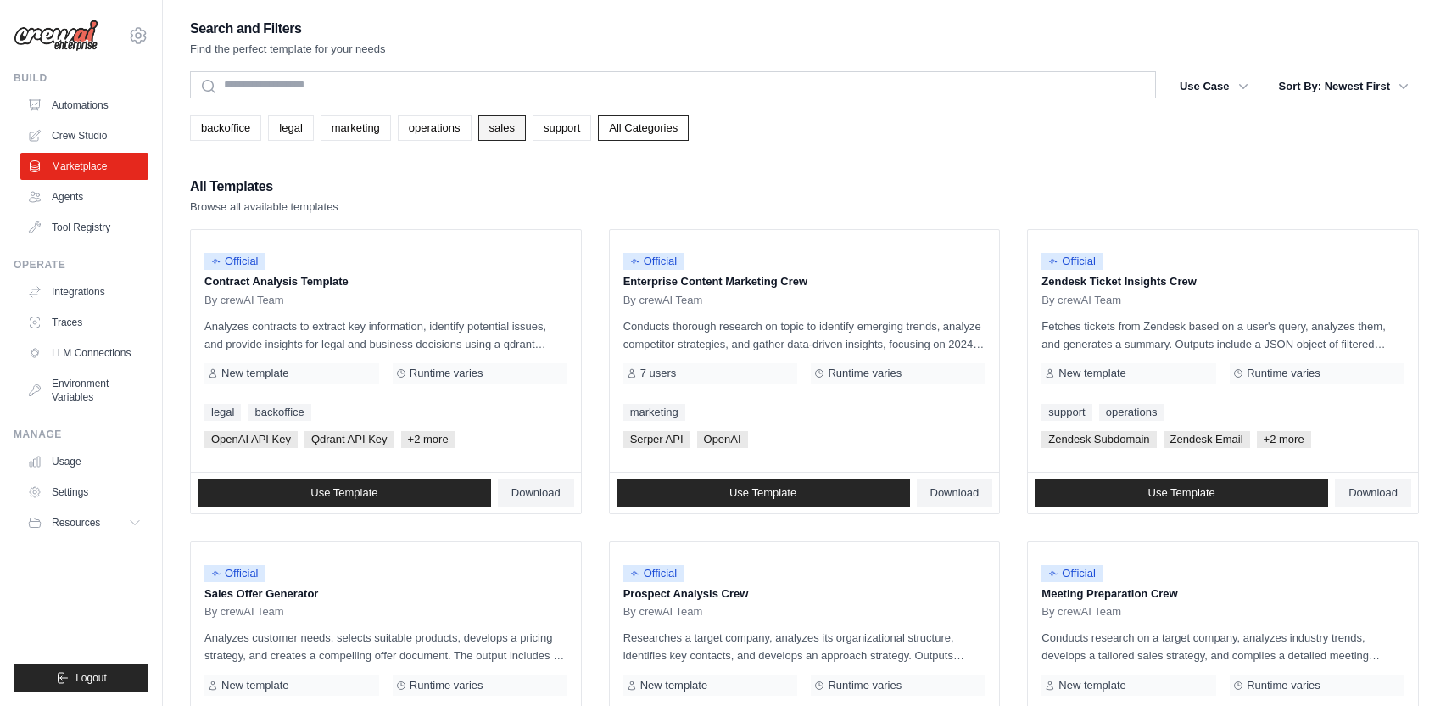
click at [513, 131] on link "sales" at bounding box center [502, 127] width 48 height 25
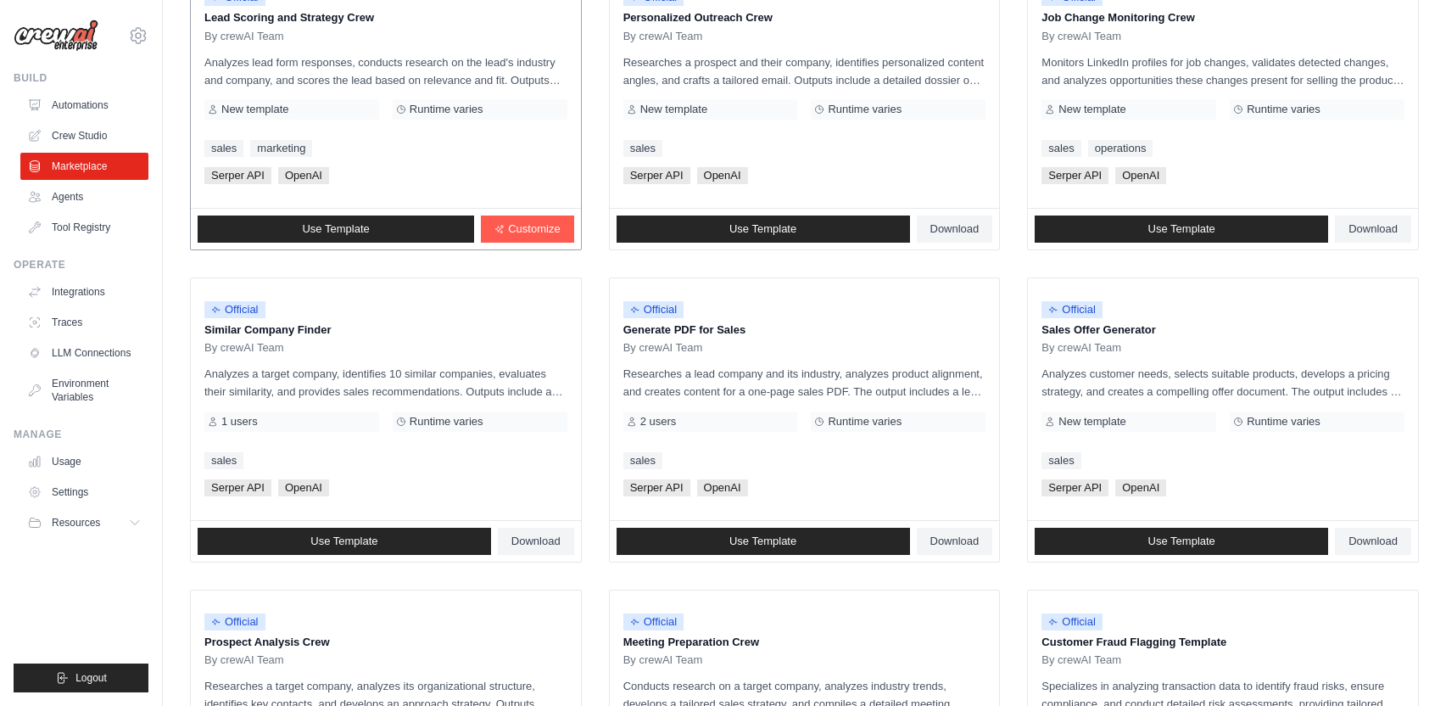
scroll to position [279, 0]
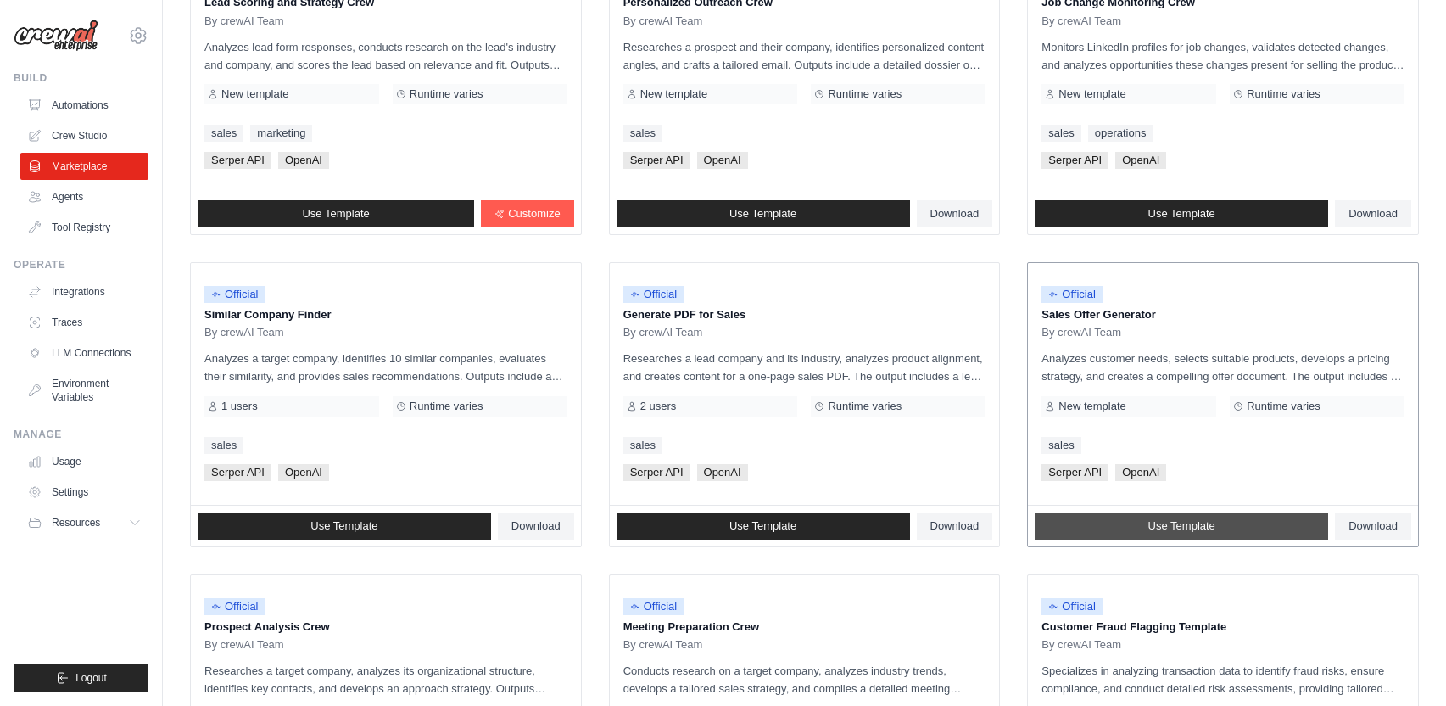
click at [1227, 528] on link "Use Template" at bounding box center [1181, 525] width 293 height 27
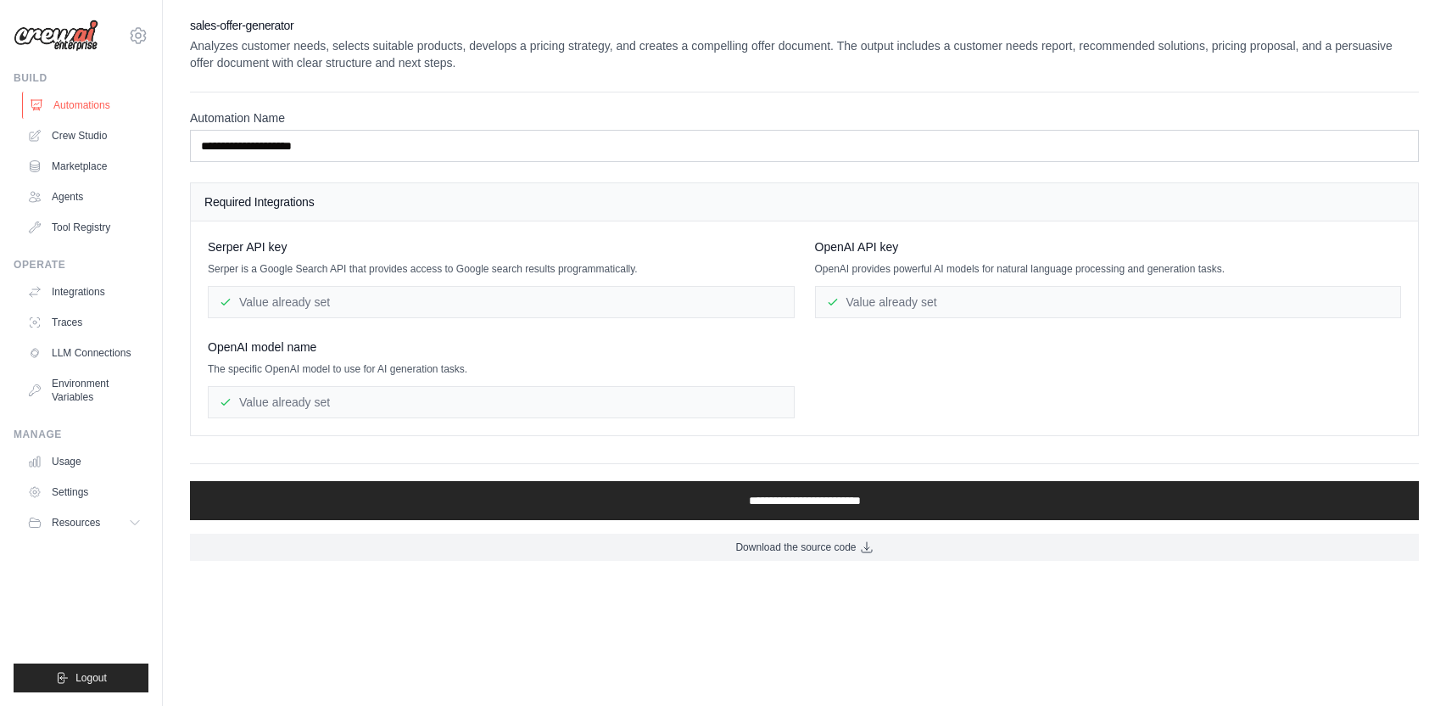
click at [98, 103] on link "Automations" at bounding box center [86, 105] width 128 height 27
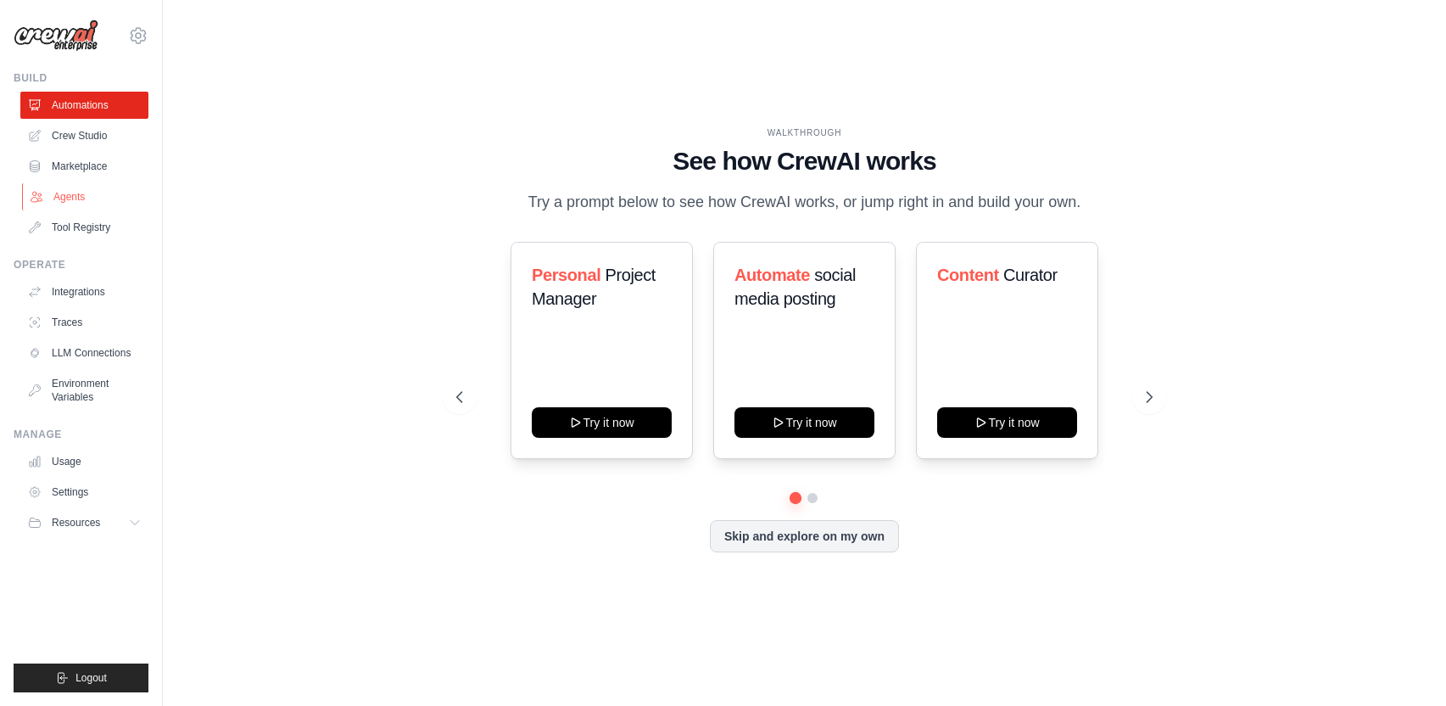
click at [86, 200] on link "Agents" at bounding box center [86, 196] width 128 height 27
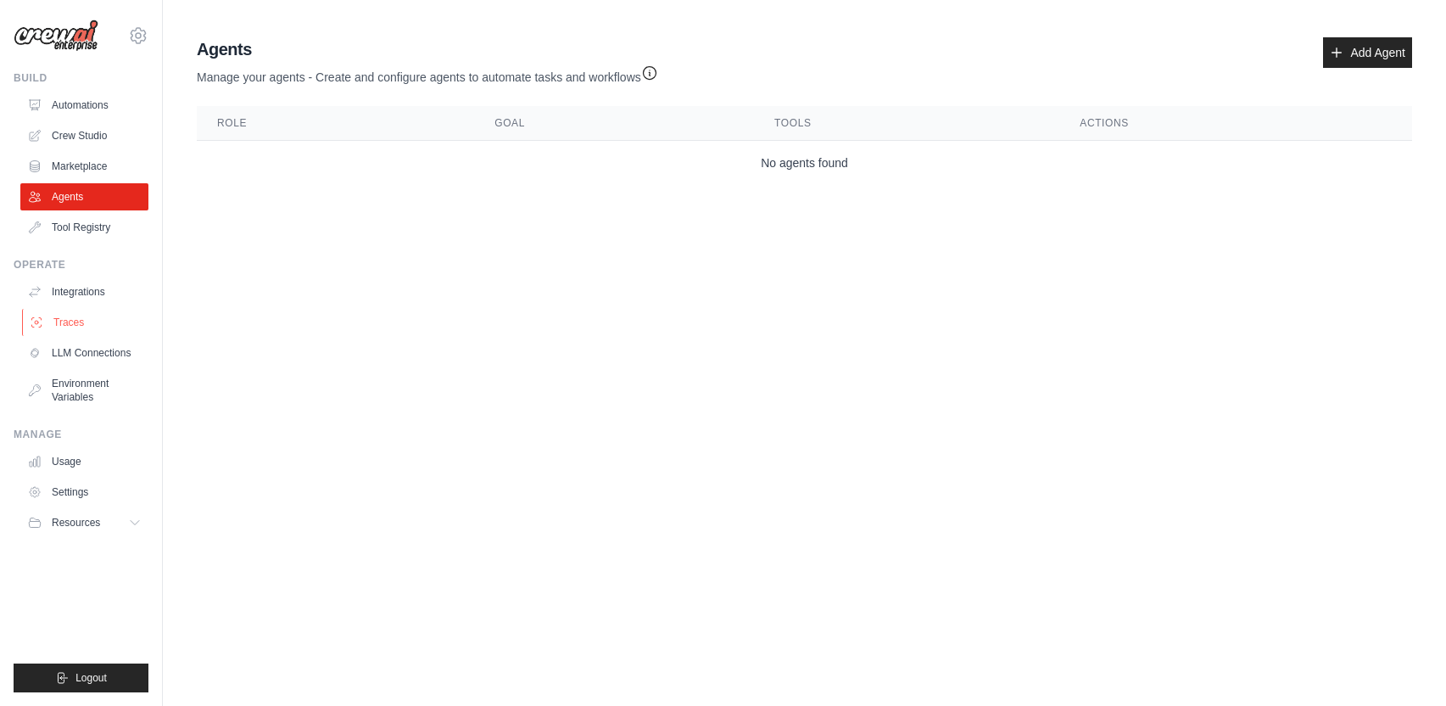
click at [91, 320] on link "Traces" at bounding box center [86, 322] width 128 height 27
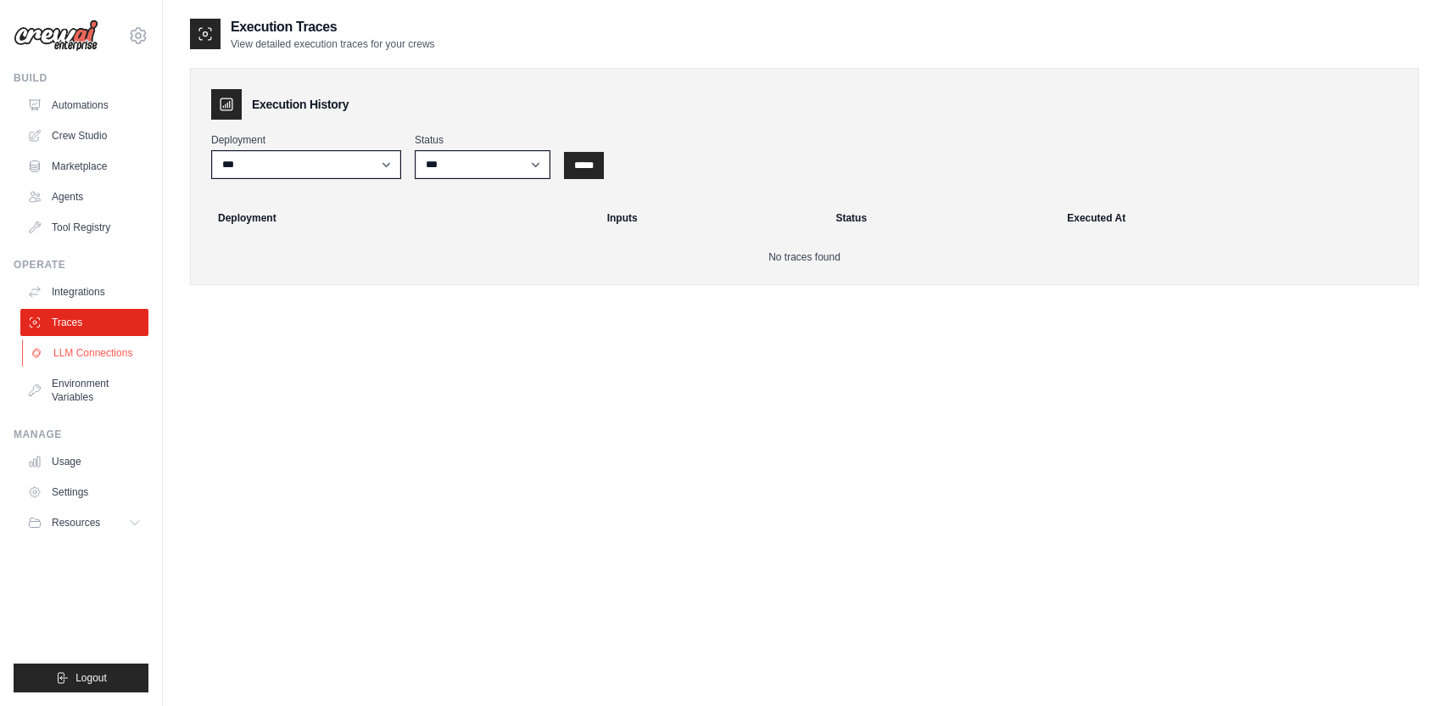
click at [92, 350] on link "LLM Connections" at bounding box center [86, 352] width 128 height 27
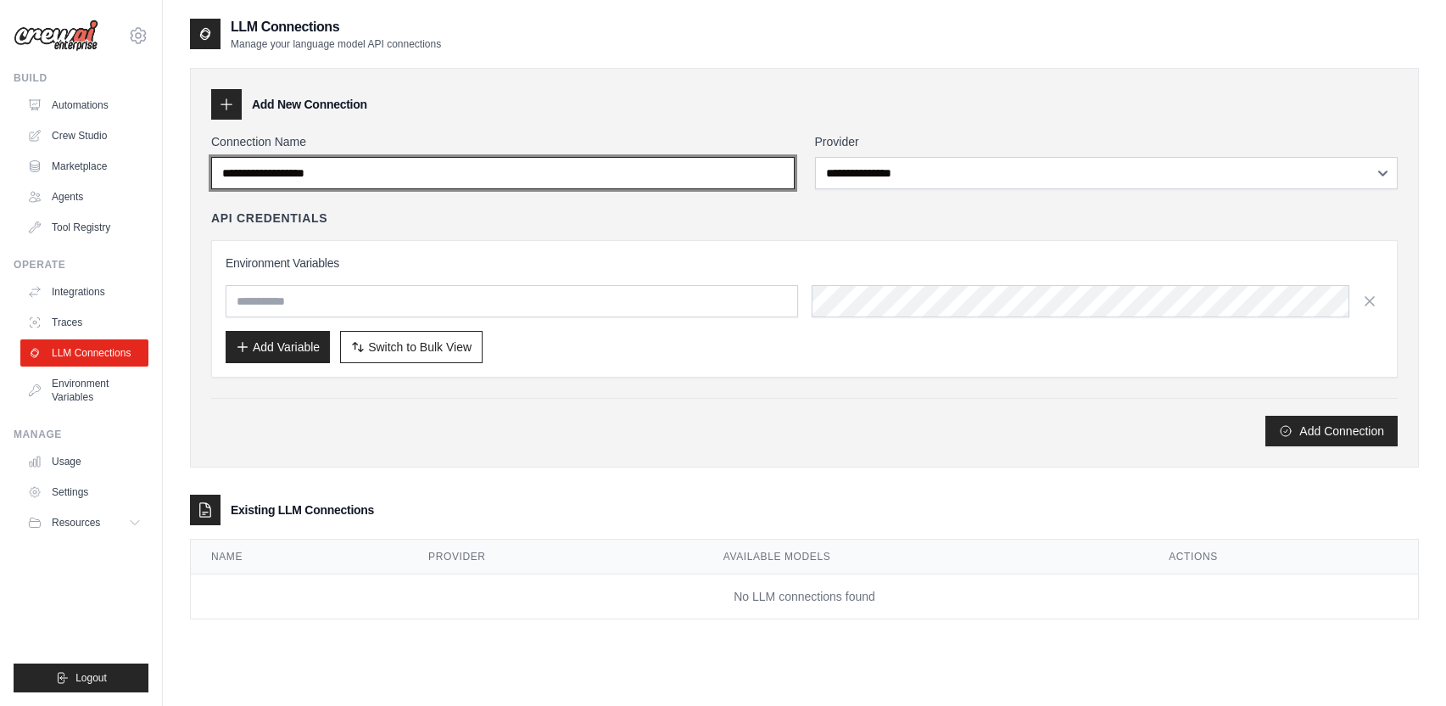
click at [551, 180] on input "Connection Name" at bounding box center [503, 173] width 584 height 32
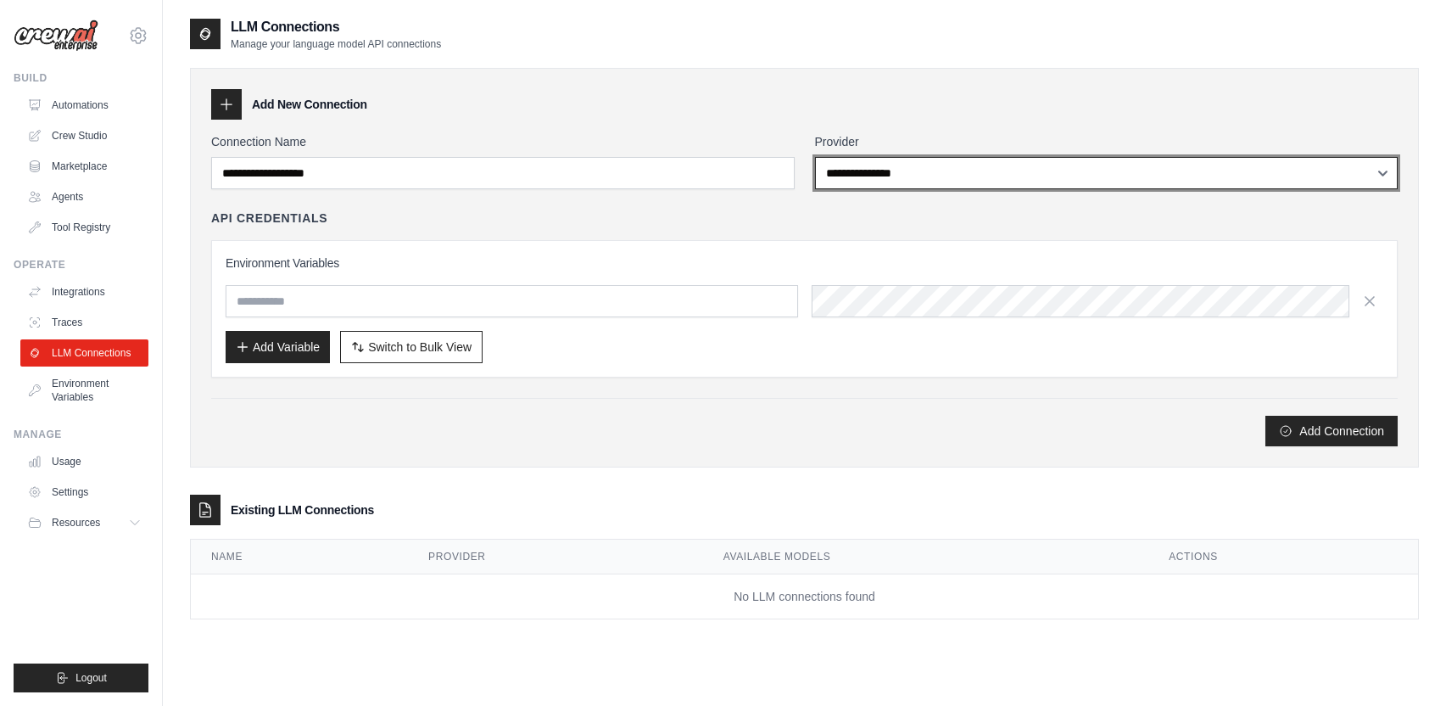
click at [852, 182] on select "**********" at bounding box center [1107, 173] width 584 height 32
select select "******"
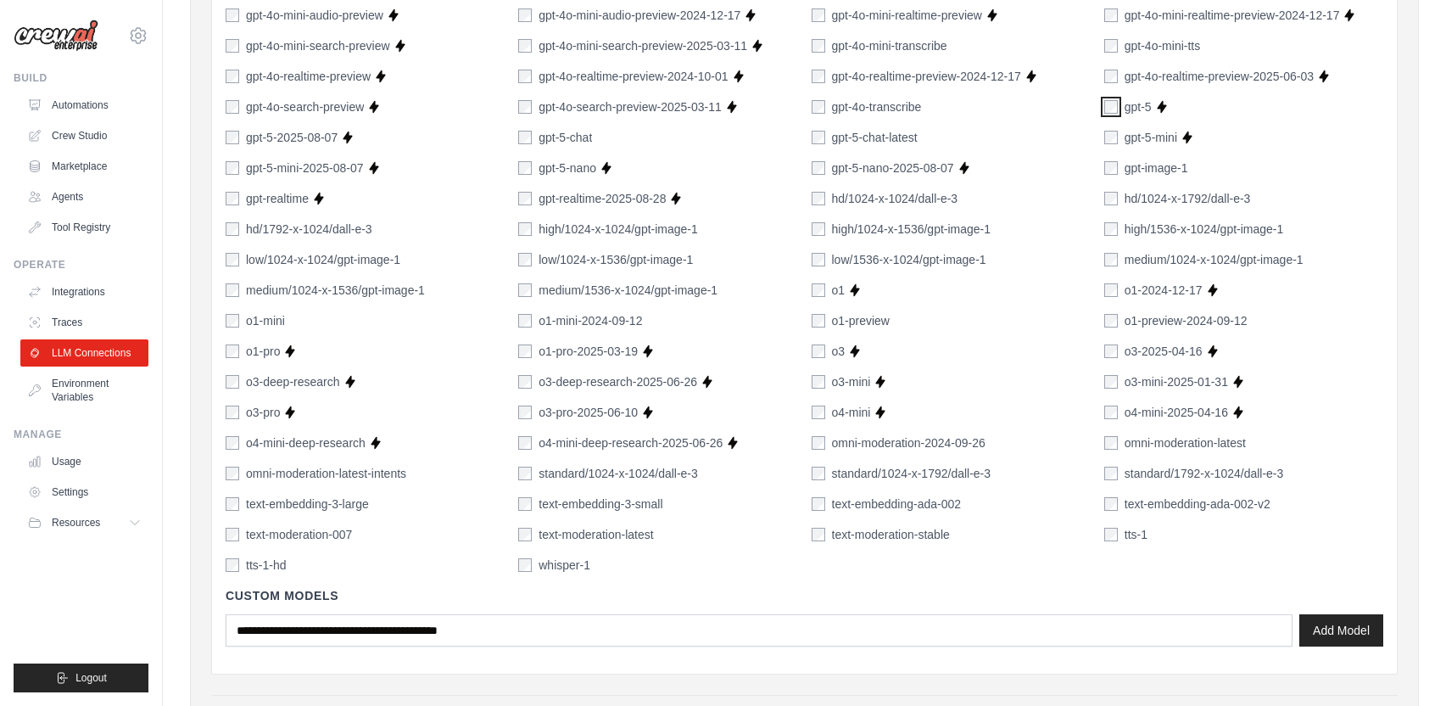
scroll to position [1148, 0]
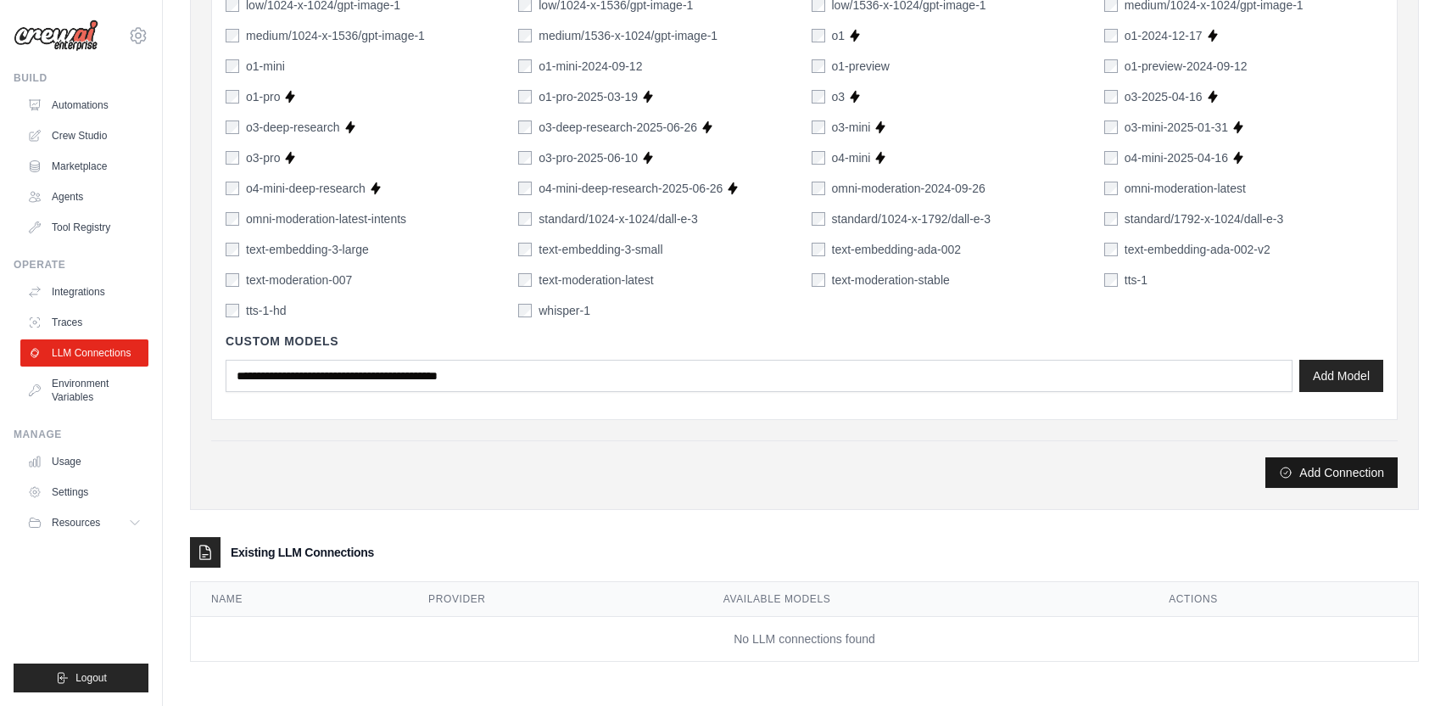
click at [1349, 478] on button "Add Connection" at bounding box center [1332, 472] width 132 height 31
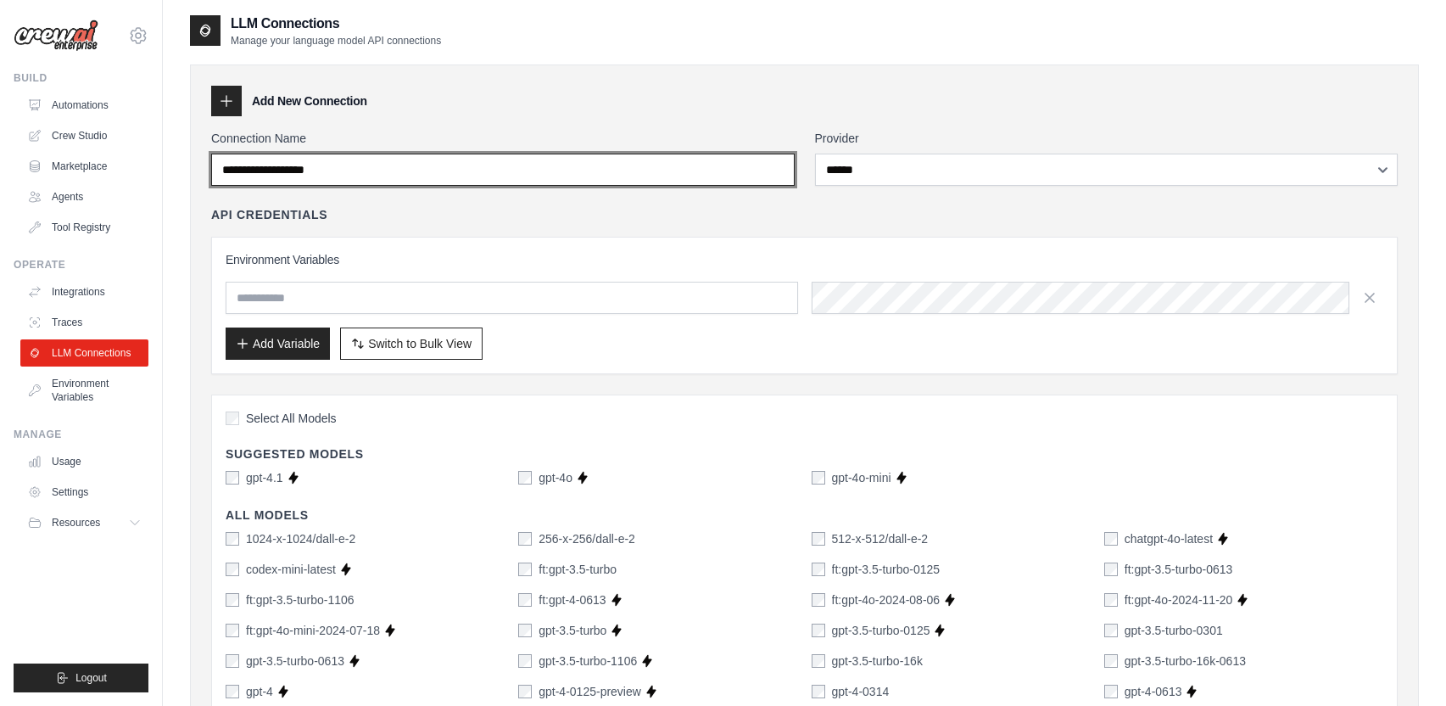
scroll to position [0, 0]
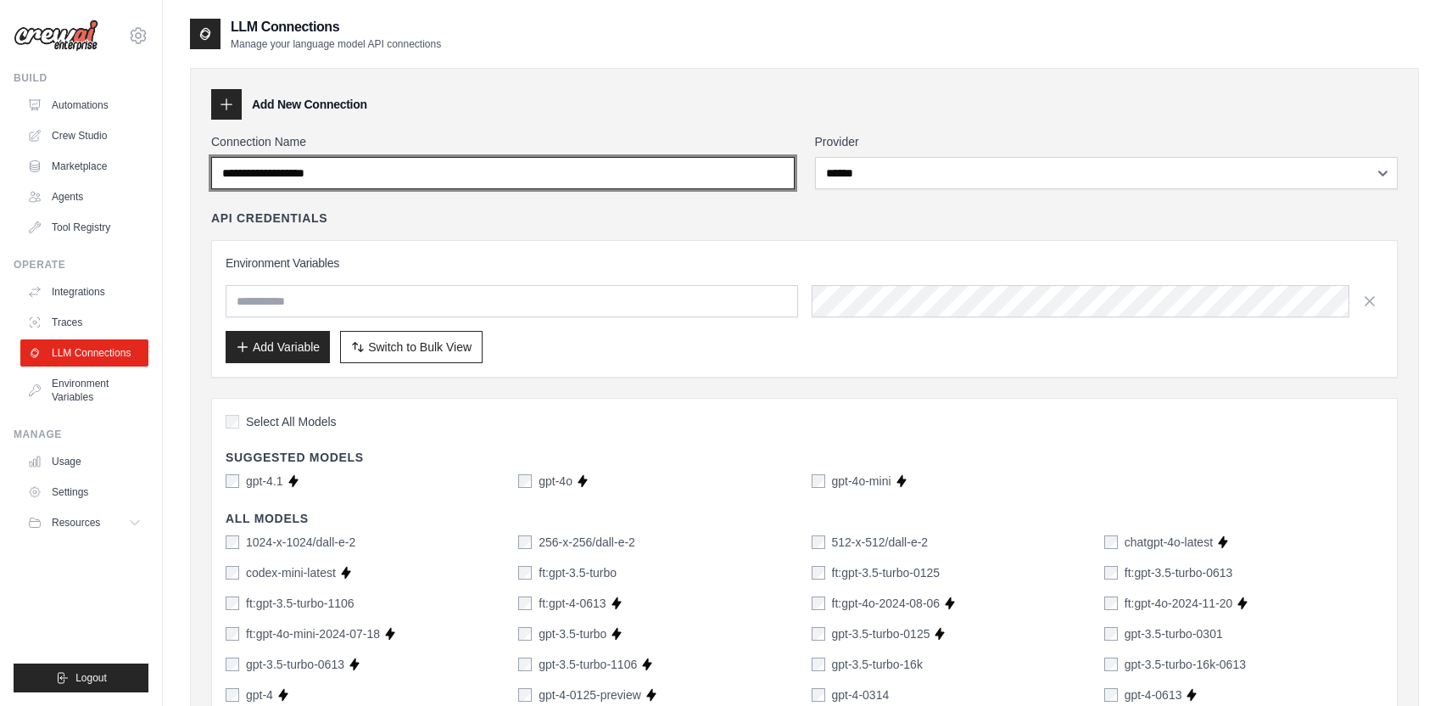
click at [632, 179] on input "Connection Name" at bounding box center [503, 173] width 584 height 32
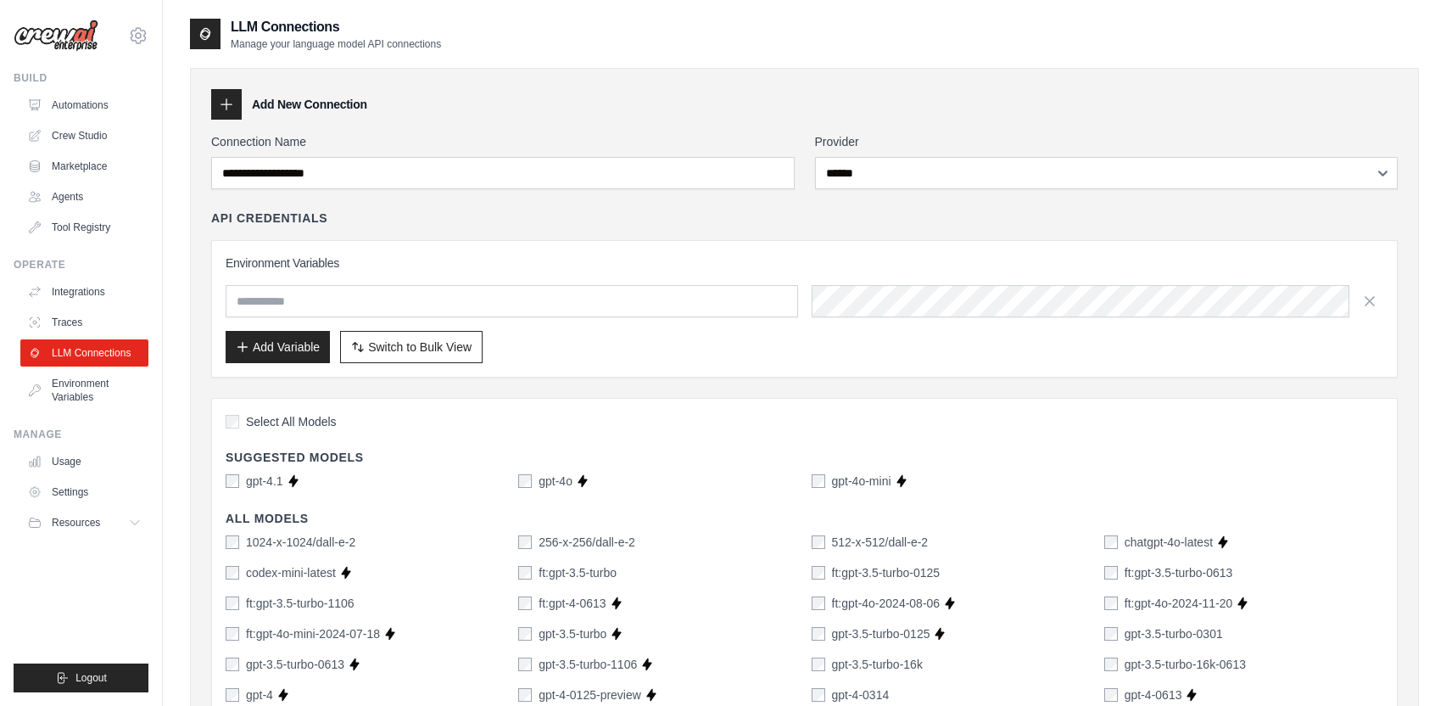
click at [523, 221] on div "API Credentials" at bounding box center [804, 218] width 1187 height 17
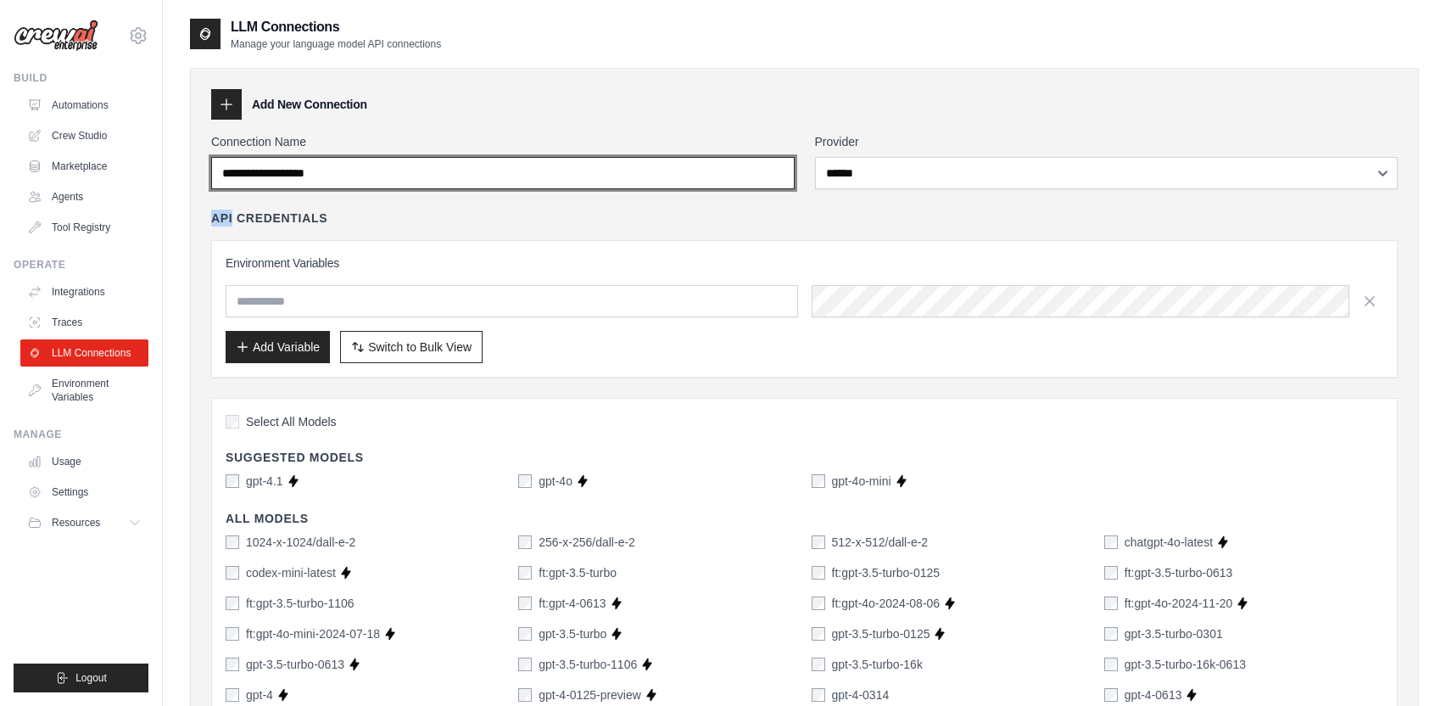
click at [336, 177] on input "Connection Name" at bounding box center [503, 173] width 584 height 32
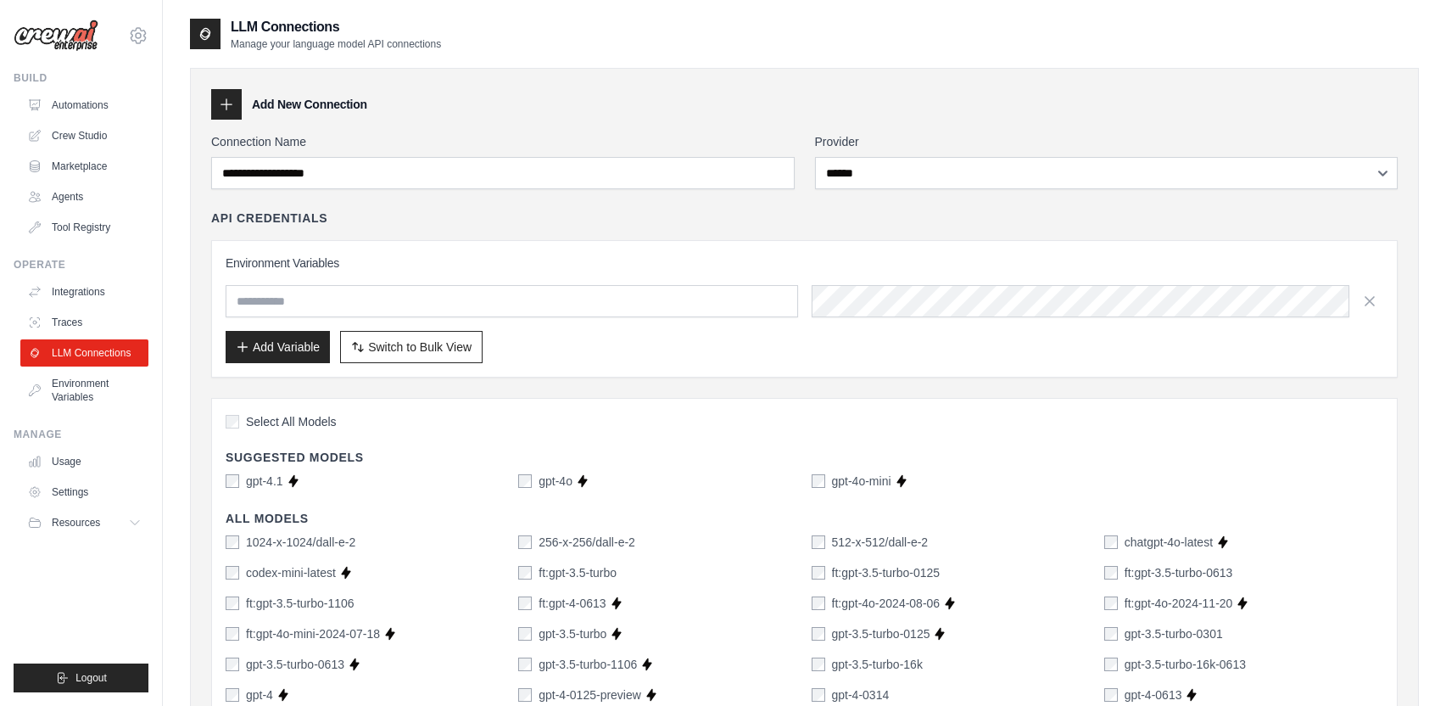
click at [355, 222] on div "API Credentials" at bounding box center [804, 218] width 1187 height 17
